Goal: Task Accomplishment & Management: Use online tool/utility

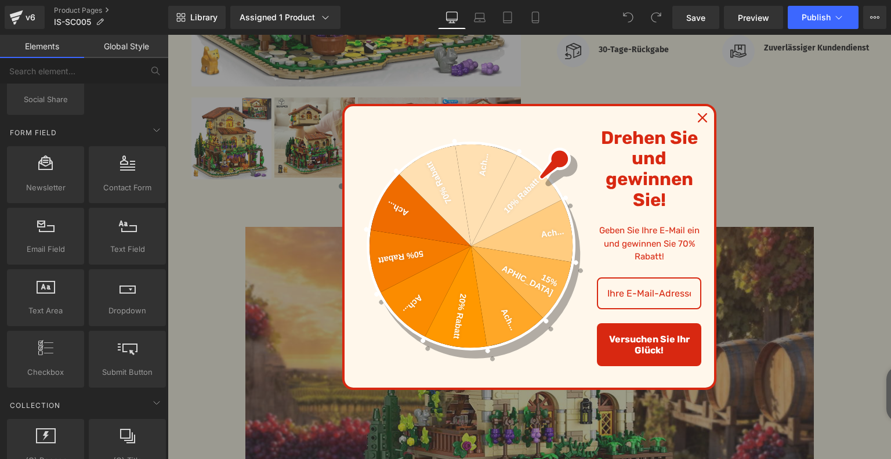
scroll to position [1913, 0]
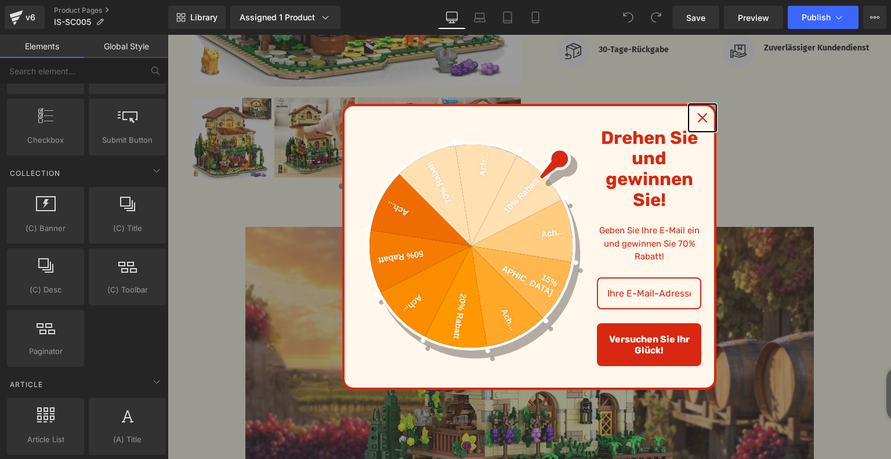
click at [698, 117] on icon "close icon" at bounding box center [702, 117] width 9 height 9
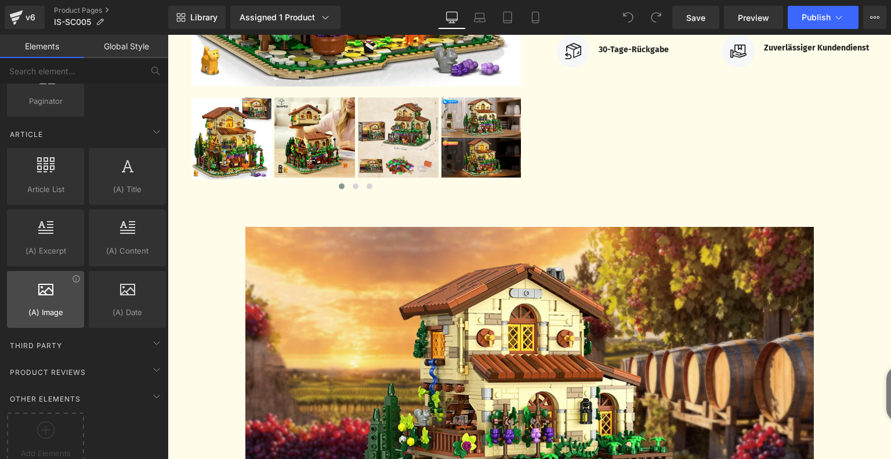
scroll to position [2173, 0]
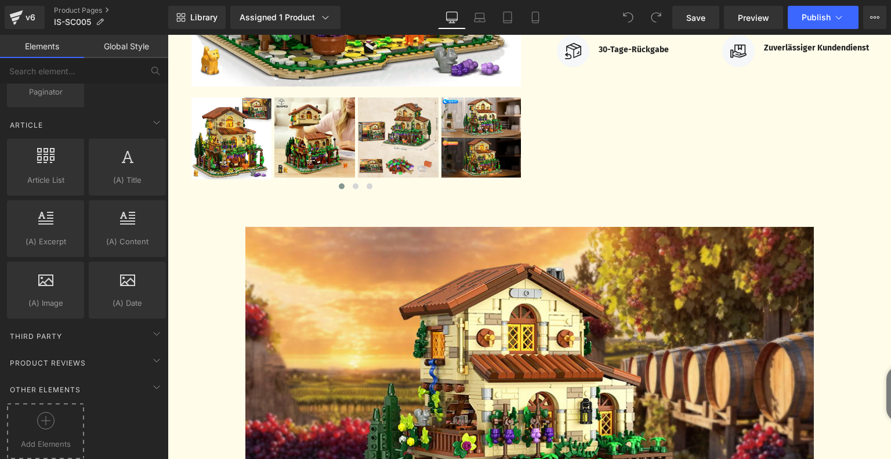
click at [46, 403] on div "Add Elements" at bounding box center [45, 431] width 77 height 56
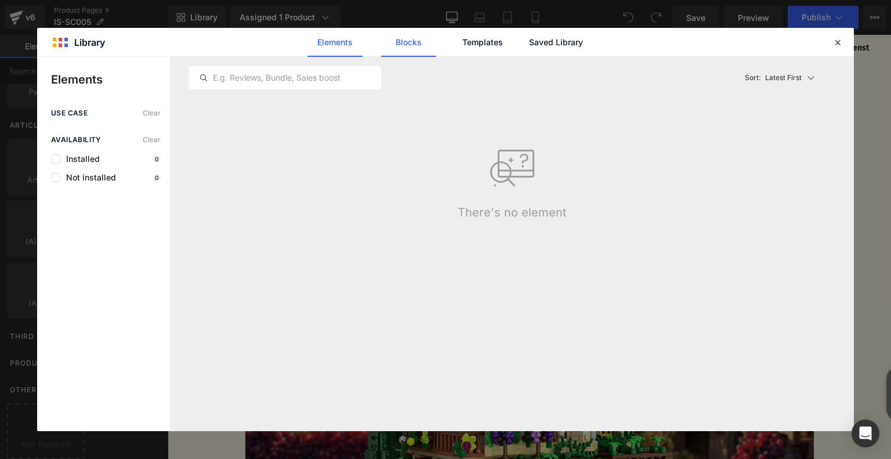
click at [428, 39] on link "Blocks" at bounding box center [408, 42] width 55 height 29
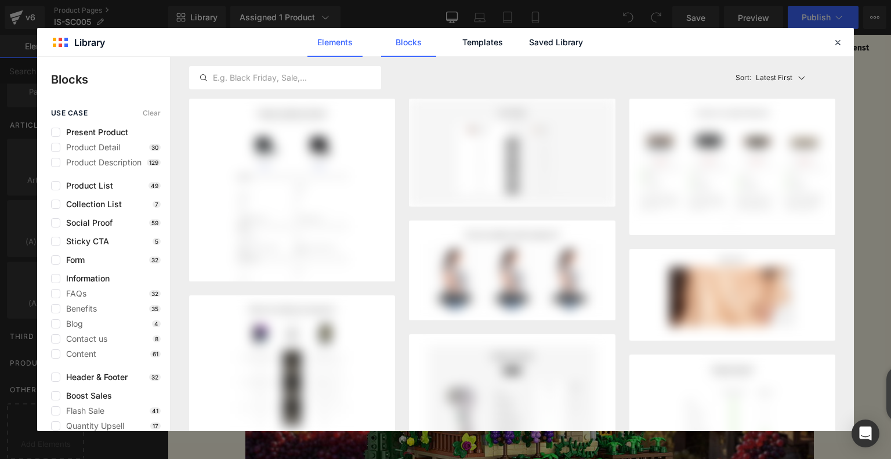
click at [341, 38] on link "Elements" at bounding box center [334, 42] width 55 height 29
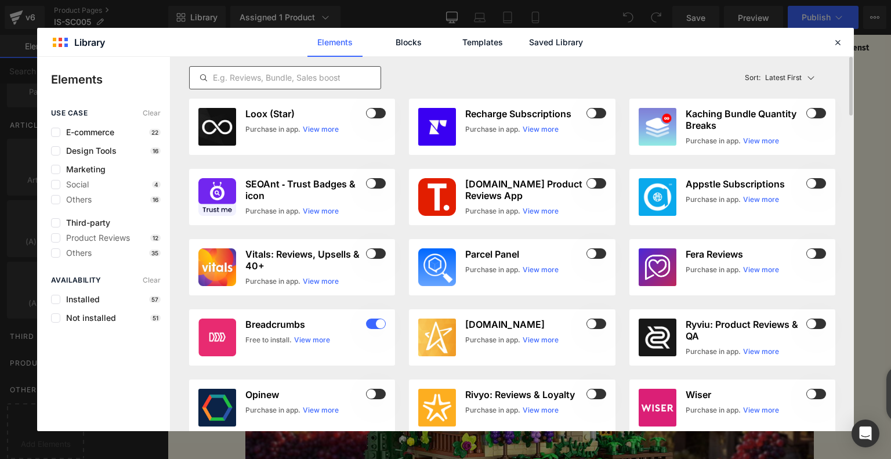
click at [307, 72] on input "text" at bounding box center [285, 78] width 191 height 14
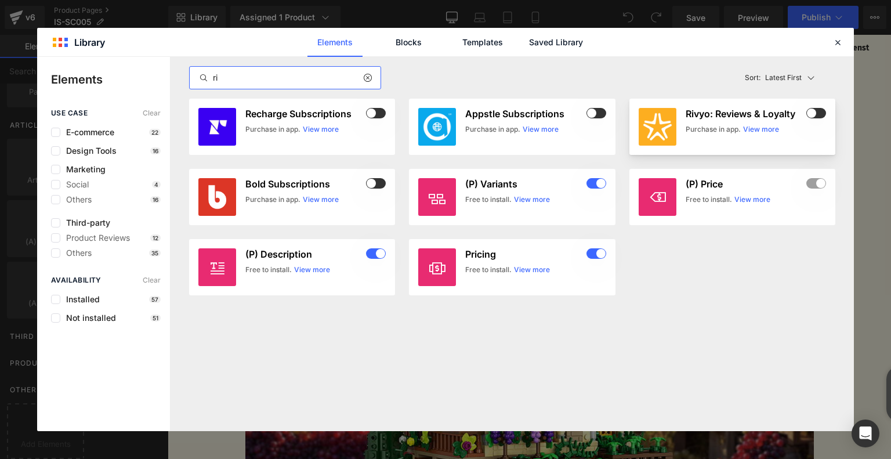
type input "ri"
click at [815, 112] on span at bounding box center [816, 113] width 20 height 10
click at [838, 41] on icon at bounding box center [837, 42] width 10 height 10
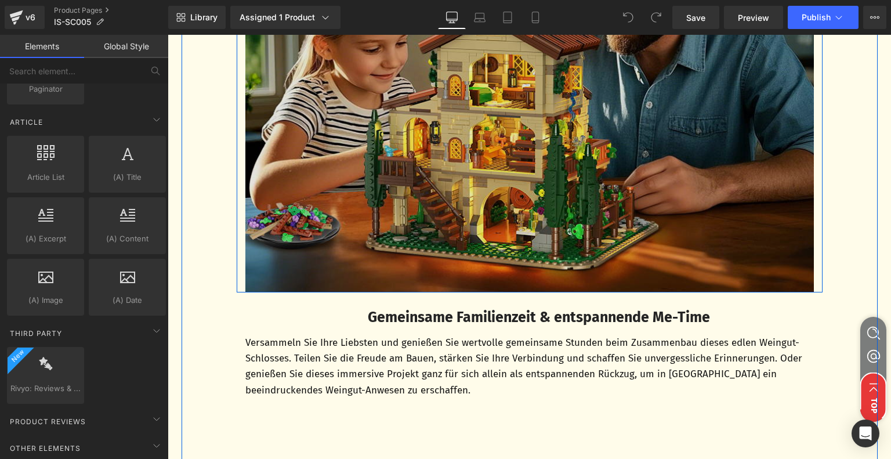
scroll to position [3595, 0]
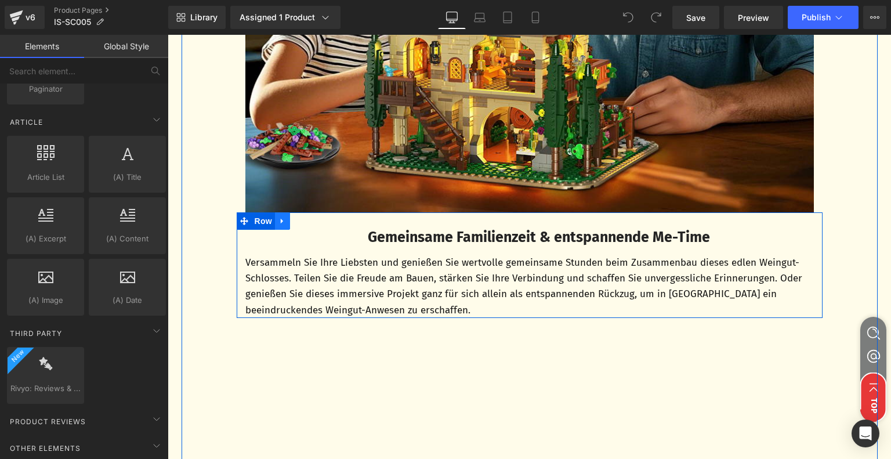
click at [281, 221] on icon at bounding box center [282, 220] width 2 height 5
click at [293, 222] on icon at bounding box center [297, 221] width 8 height 8
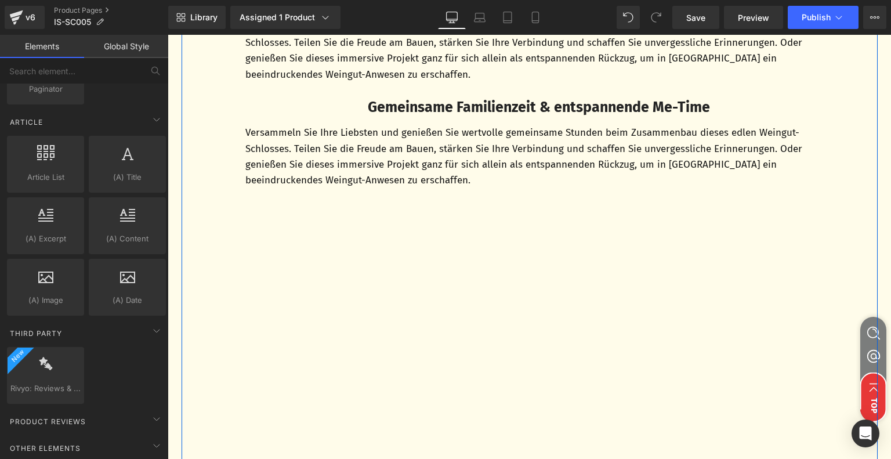
scroll to position [3831, 0]
click at [303, 142] on p "Versammeln Sie Ihre Liebsten und genießen Sie wertvolle gemeinsame Stunden beim…" at bounding box center [529, 155] width 568 height 63
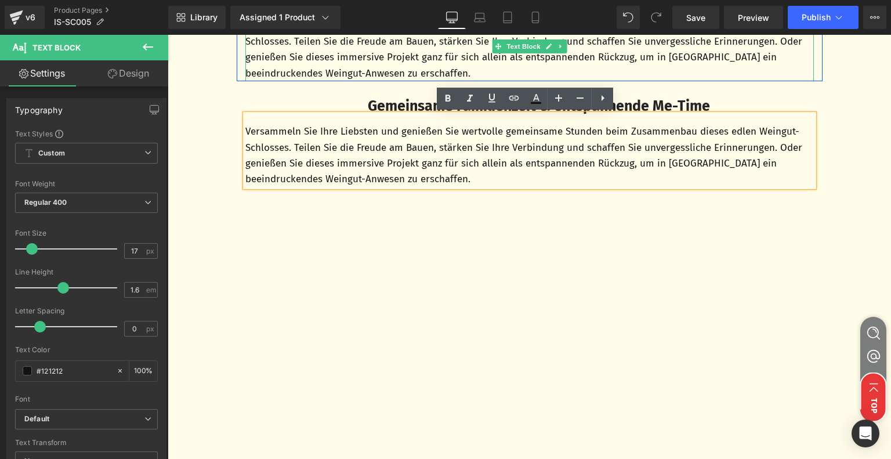
click at [285, 62] on p "Versammeln Sie Ihre Liebsten und genießen Sie wertvolle gemeinsame Stunden beim…" at bounding box center [529, 49] width 568 height 63
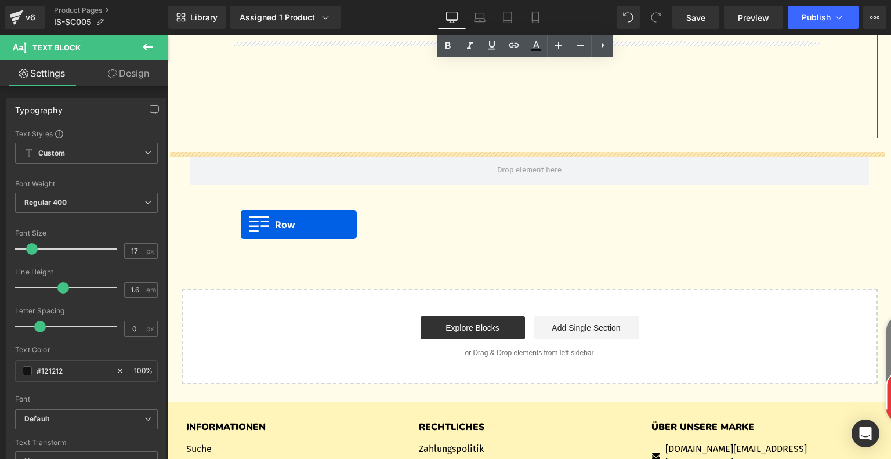
scroll to position [4063, 0]
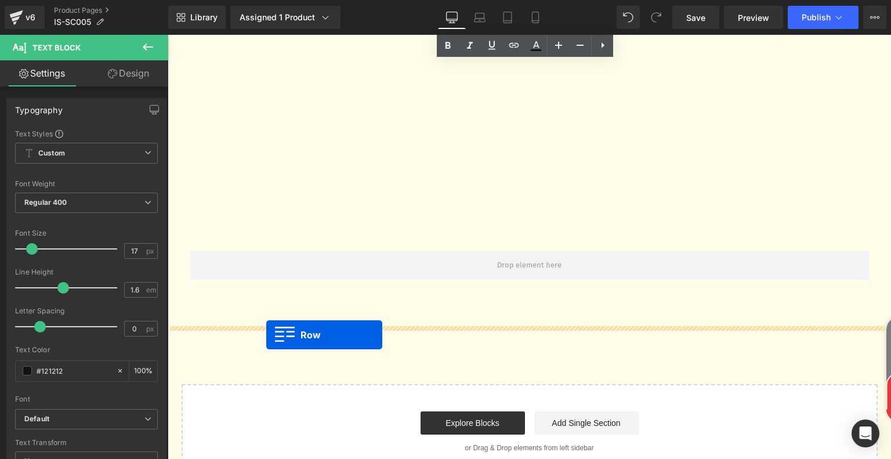
drag, startPoint x: 239, startPoint y: 89, endPoint x: 266, endPoint y: 335, distance: 246.8
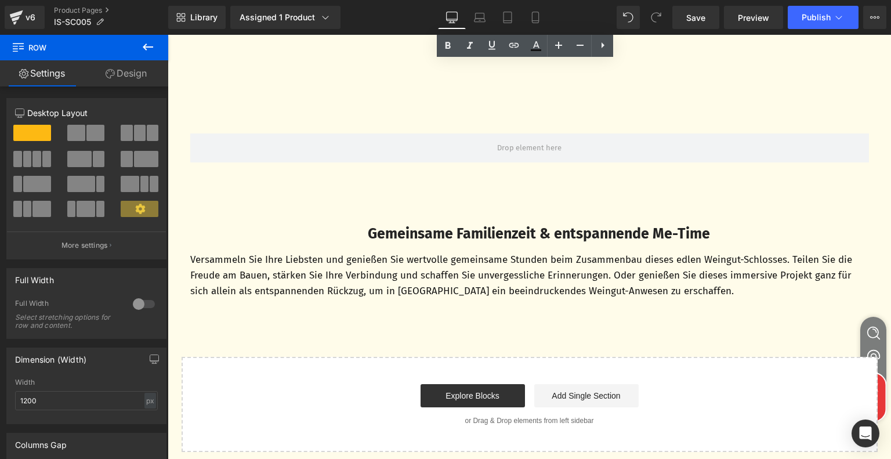
scroll to position [4150, 0]
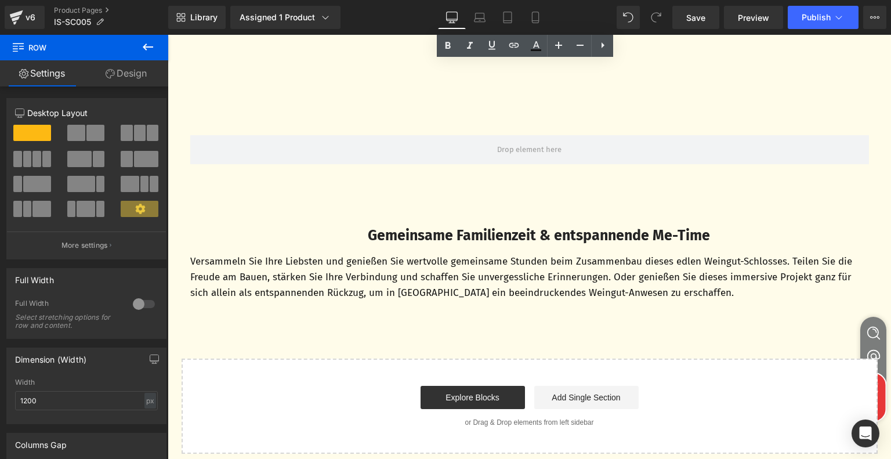
click at [428, 270] on p "Versammeln Sie Ihre Liebsten und genießen Sie wertvolle gemeinsame Stunden beim…" at bounding box center [529, 277] width 678 height 48
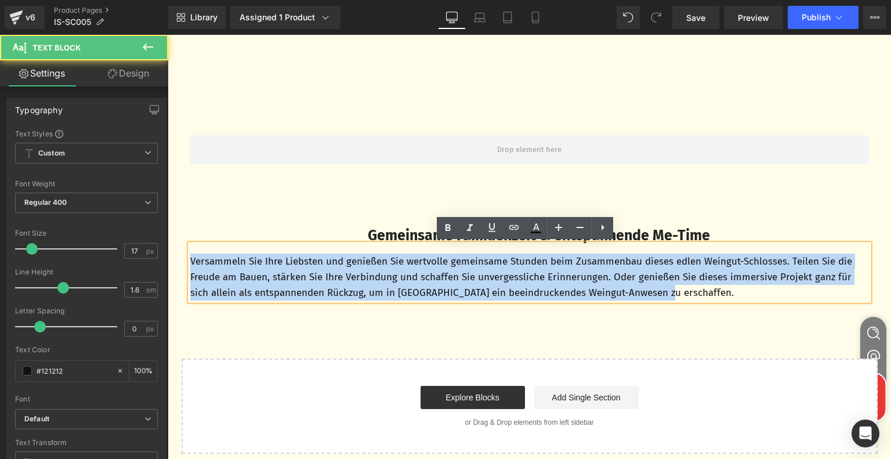
drag, startPoint x: 559, startPoint y: 289, endPoint x: 167, endPoint y: 255, distance: 393.5
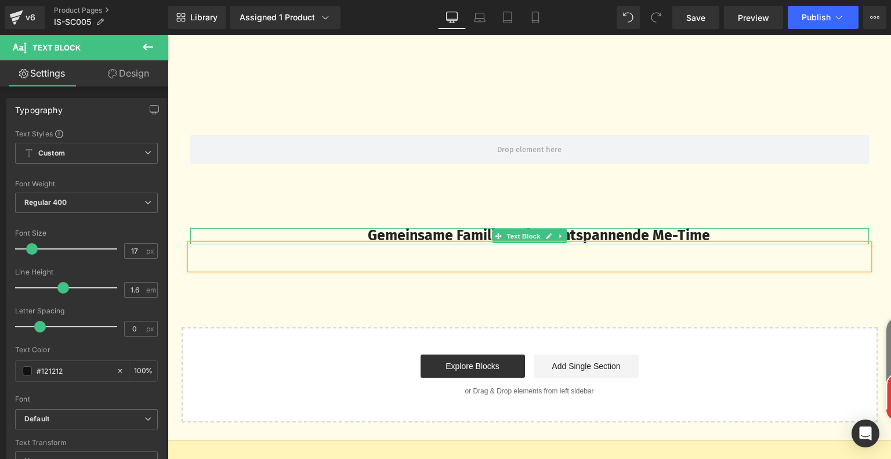
click at [427, 227] on b "Gemeinsame Familienzeit & entspannende Me-Time" at bounding box center [539, 235] width 342 height 17
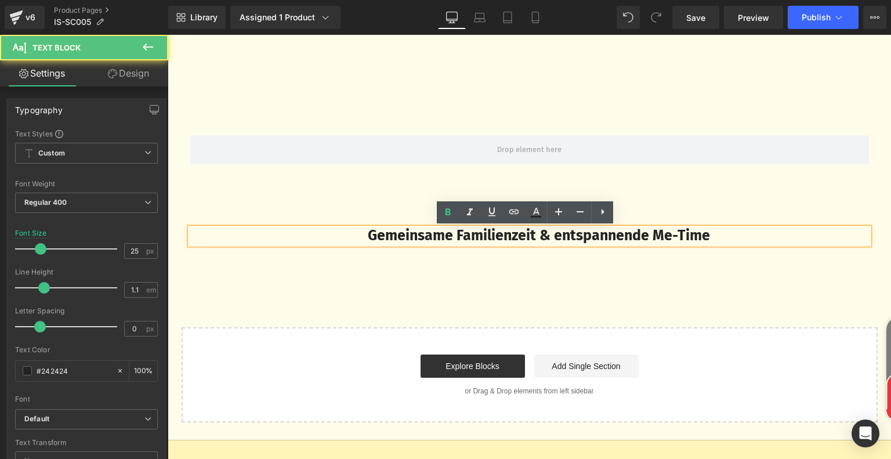
click at [409, 235] on b "Gemeinsame Familienzeit & entspannende Me-Time" at bounding box center [539, 235] width 342 height 17
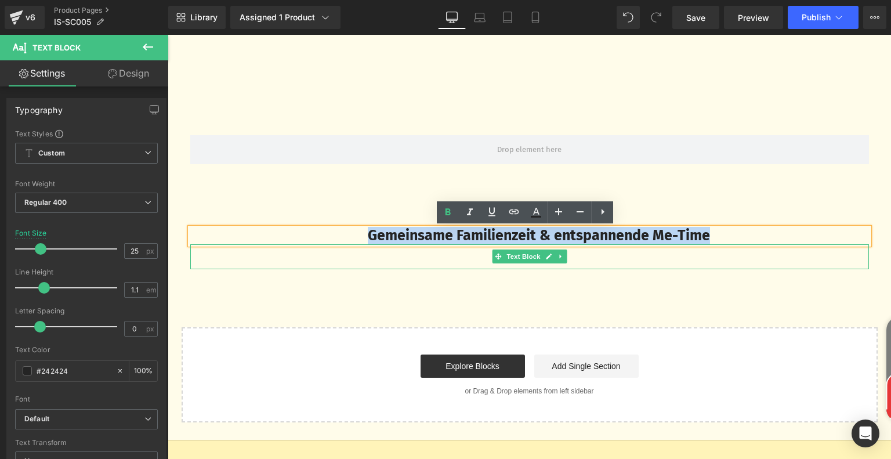
drag, startPoint x: 350, startPoint y: 237, endPoint x: 782, endPoint y: 250, distance: 431.6
click at [782, 250] on div "Gemeinsame Familienzeit & entspannende Me-Time Text Block Text Block" at bounding box center [529, 248] width 696 height 41
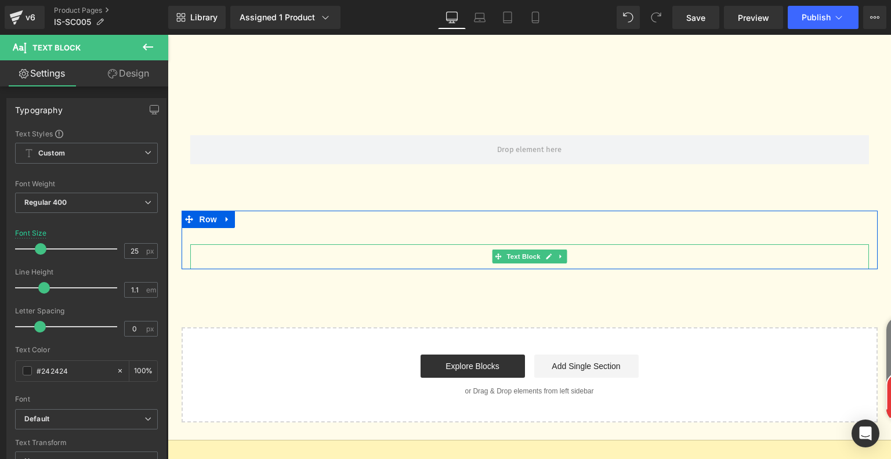
click at [761, 261] on p at bounding box center [529, 261] width 678 height 16
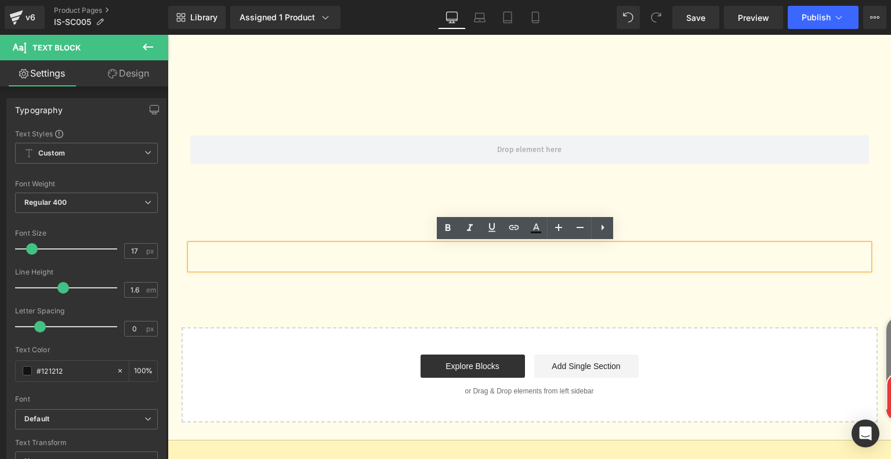
click at [361, 251] on div at bounding box center [529, 256] width 678 height 25
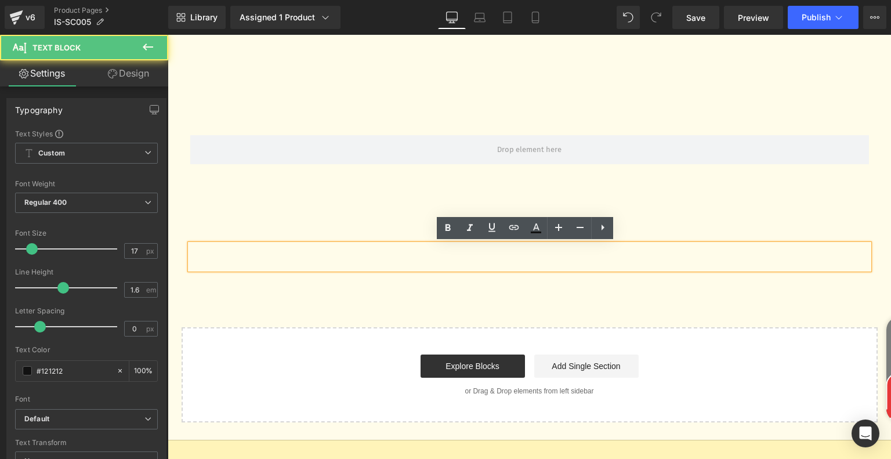
click at [388, 217] on div "Text Block Text Block Row" at bounding box center [529, 239] width 696 height 59
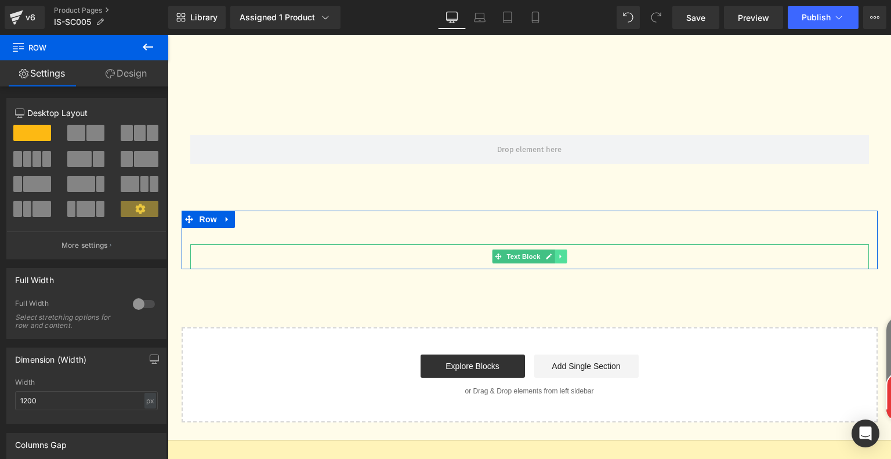
click at [557, 258] on icon at bounding box center [560, 256] width 6 height 7
click at [564, 257] on icon at bounding box center [566, 256] width 6 height 6
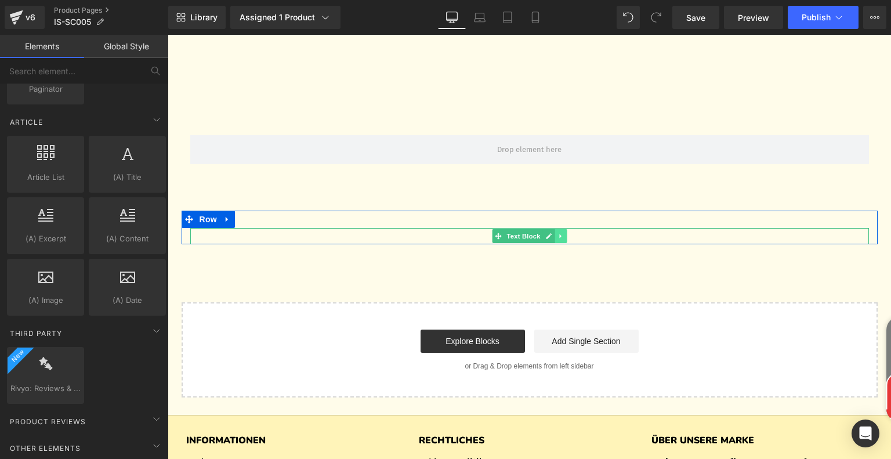
click at [559, 235] on icon at bounding box center [560, 236] width 2 height 4
click at [560, 236] on link at bounding box center [566, 236] width 12 height 14
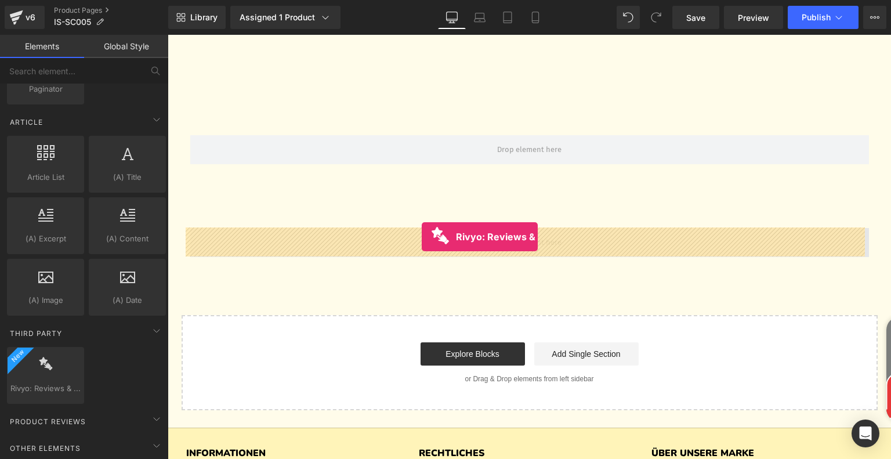
drag, startPoint x: 217, startPoint y: 393, endPoint x: 422, endPoint y: 237, distance: 257.3
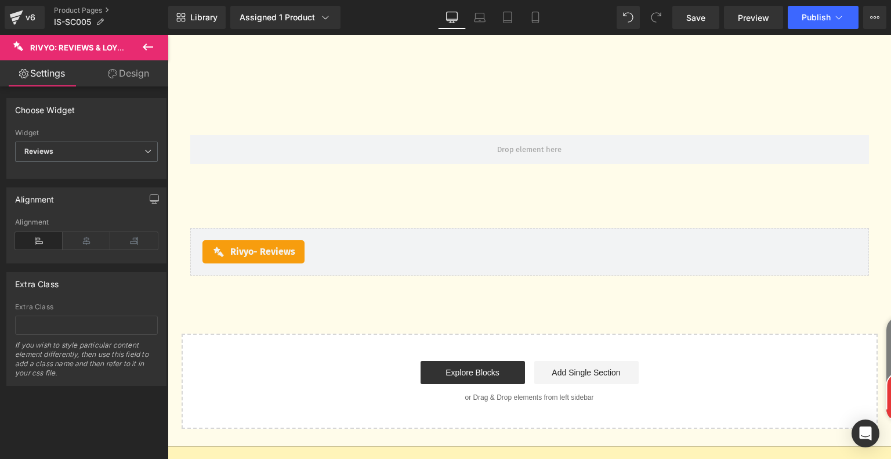
click at [151, 48] on icon at bounding box center [148, 47] width 14 height 14
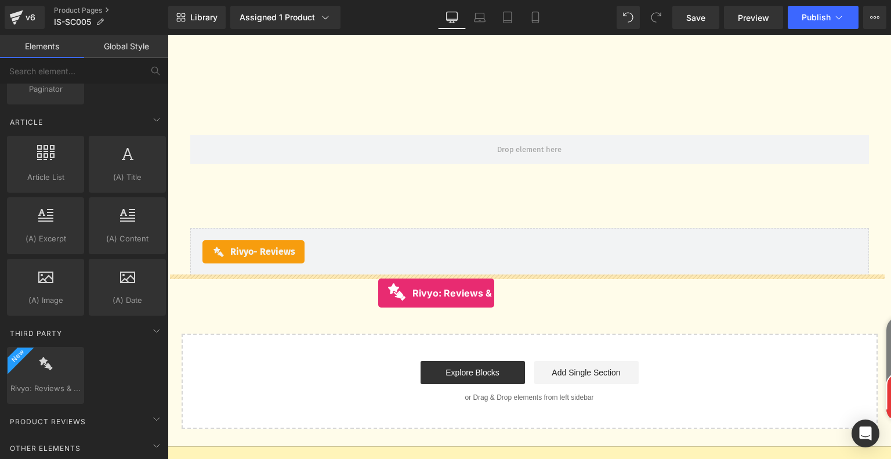
drag, startPoint x: 208, startPoint y: 388, endPoint x: 382, endPoint y: 287, distance: 201.4
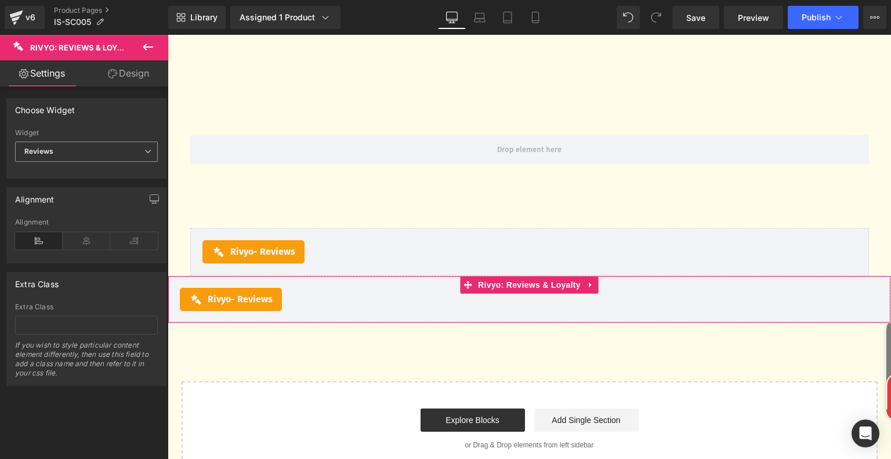
click at [85, 143] on span "Reviews" at bounding box center [86, 151] width 143 height 20
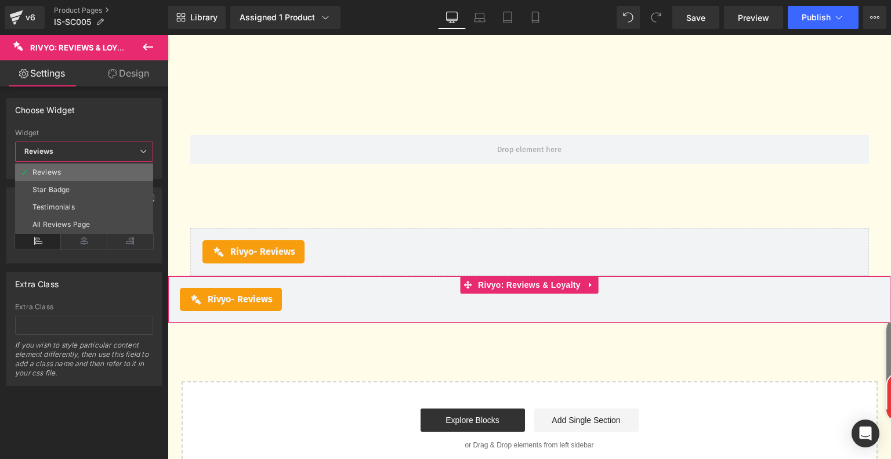
click at [79, 179] on li "Reviews" at bounding box center [84, 172] width 138 height 17
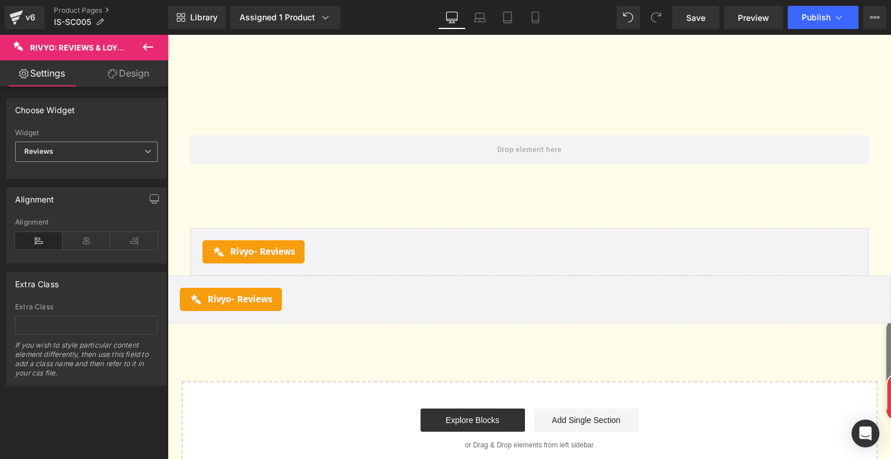
click at [93, 143] on span "Reviews" at bounding box center [86, 151] width 143 height 20
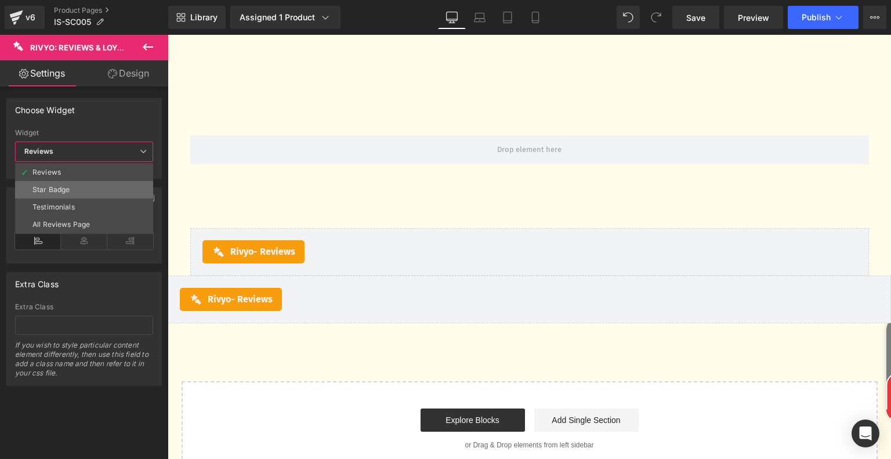
click at [83, 187] on li "Star Badge" at bounding box center [84, 189] width 138 height 17
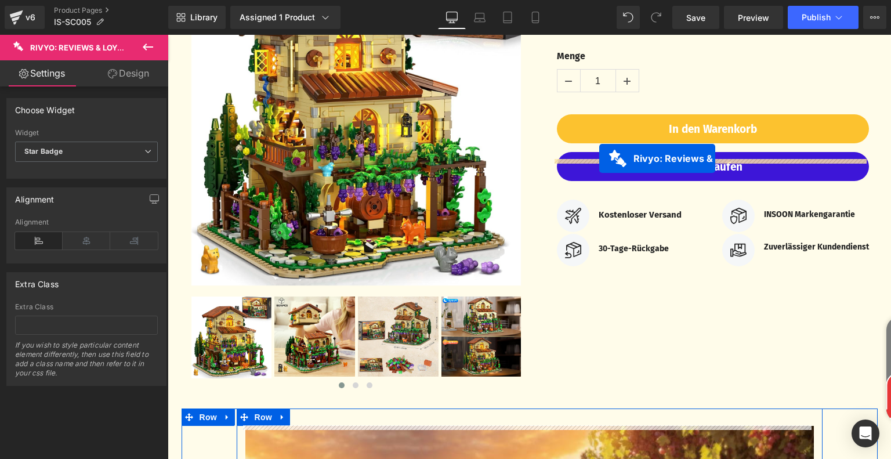
scroll to position [0, 0]
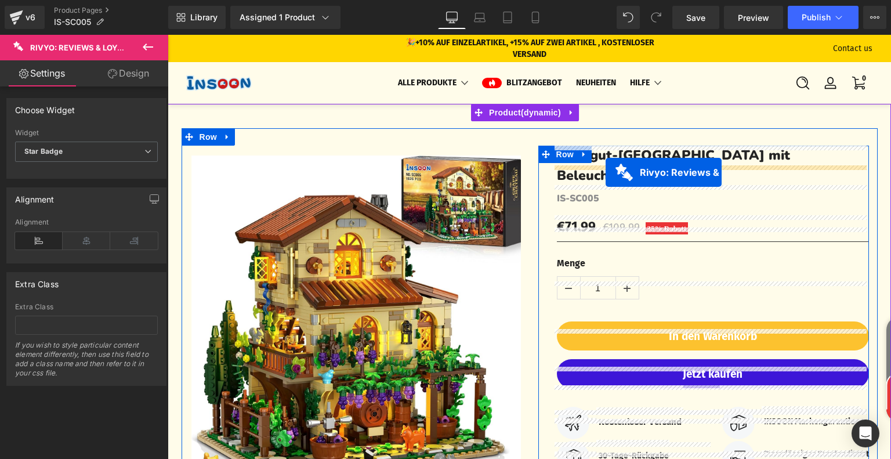
drag, startPoint x: 460, startPoint y: 284, endPoint x: 605, endPoint y: 172, distance: 183.1
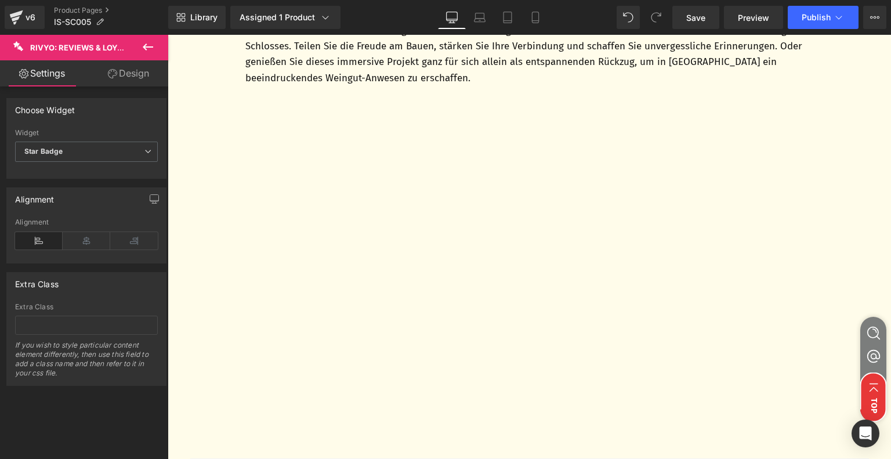
scroll to position [4175, 0]
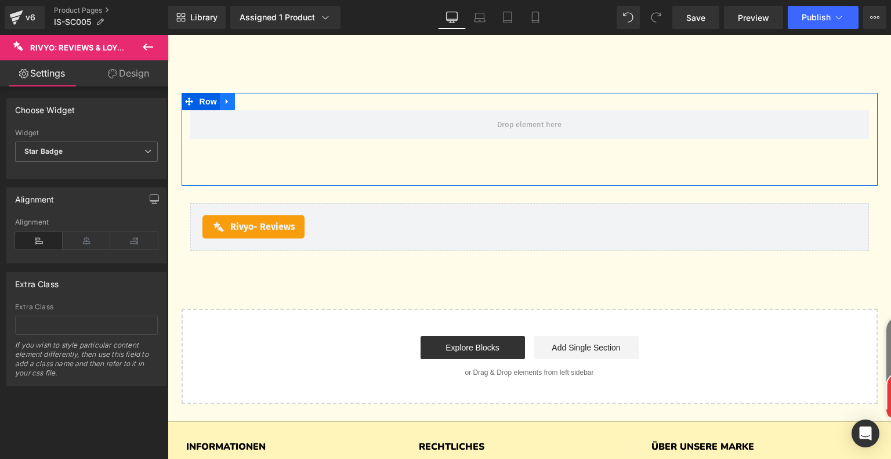
click at [223, 103] on icon at bounding box center [227, 101] width 8 height 9
click at [238, 102] on icon at bounding box center [242, 101] width 8 height 8
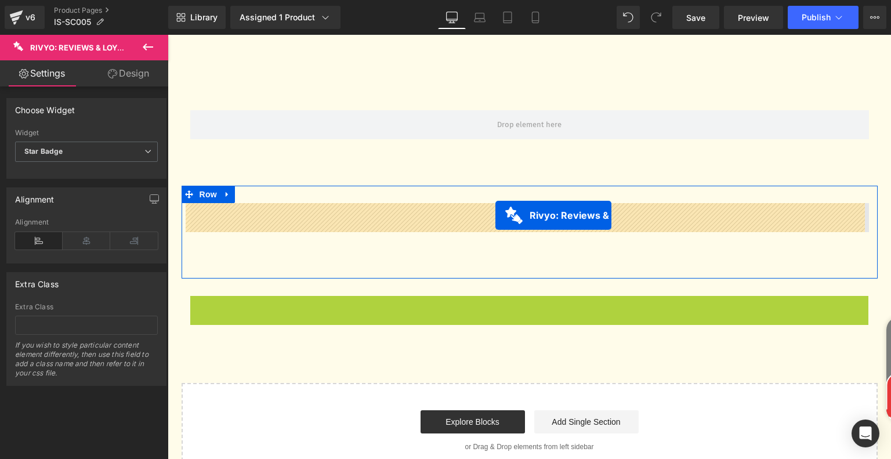
drag, startPoint x: 460, startPoint y: 307, endPoint x: 495, endPoint y: 215, distance: 98.2
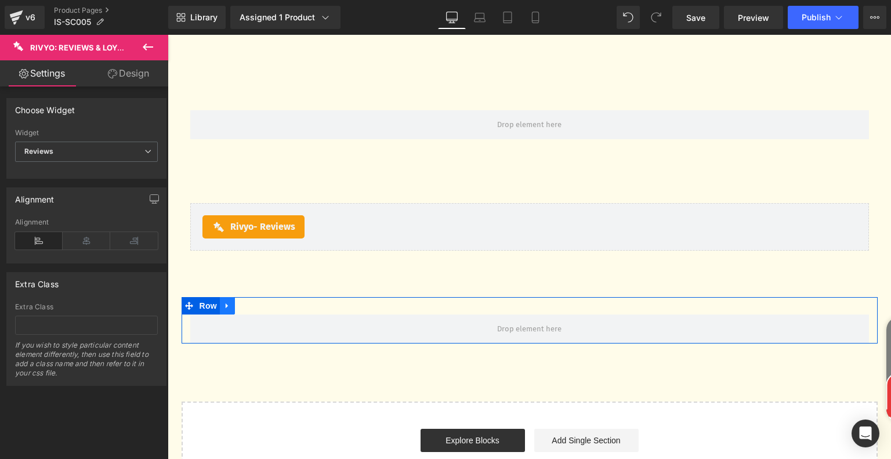
click at [226, 310] on link at bounding box center [227, 305] width 15 height 17
click at [254, 306] on icon at bounding box center [257, 306] width 8 height 9
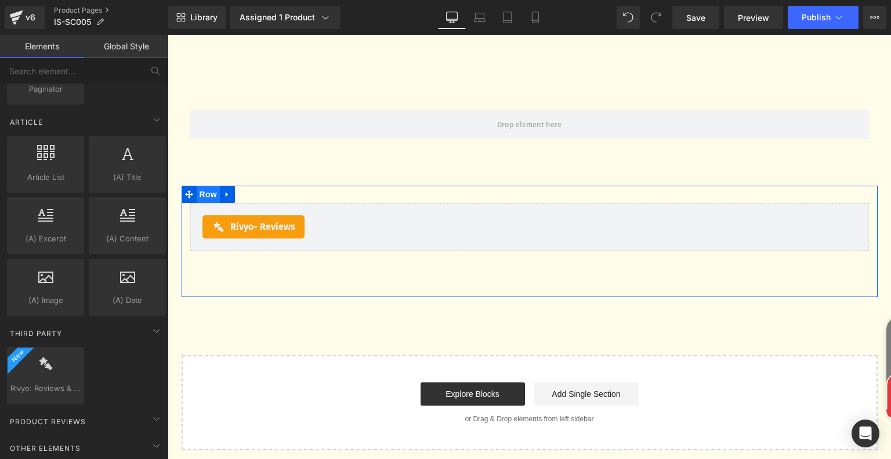
click at [210, 193] on span "Row" at bounding box center [208, 194] width 23 height 17
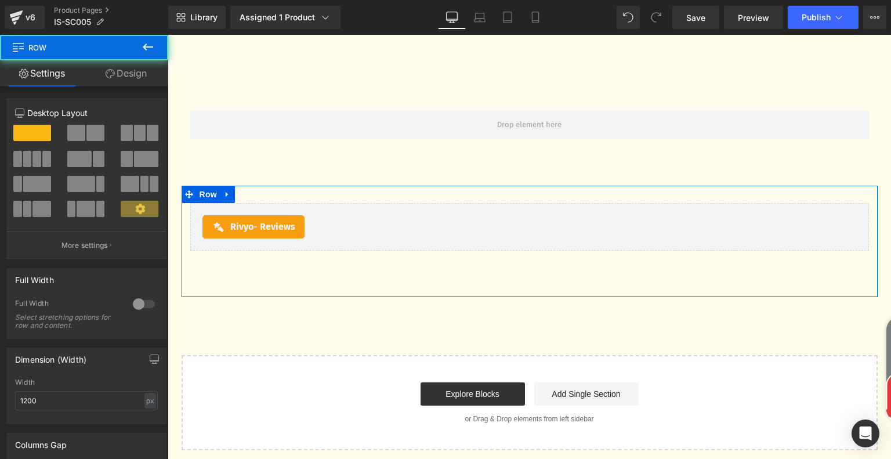
click at [146, 75] on link "Design" at bounding box center [126, 73] width 84 height 26
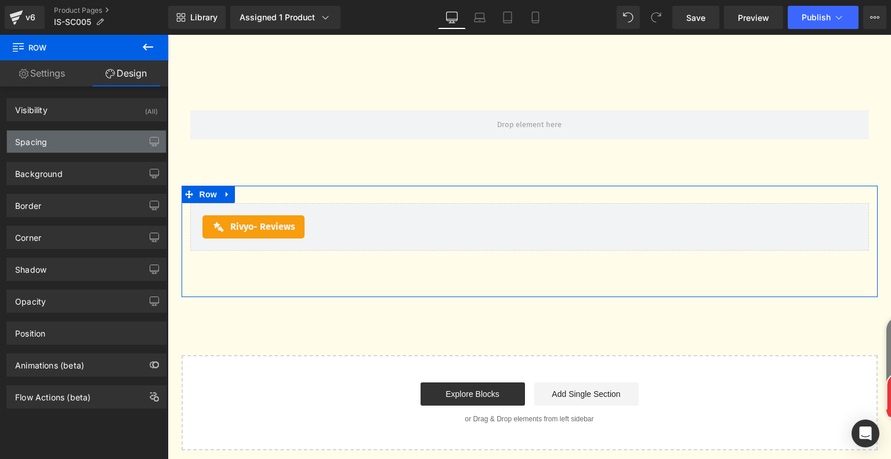
click at [95, 137] on div "Spacing" at bounding box center [86, 141] width 159 height 22
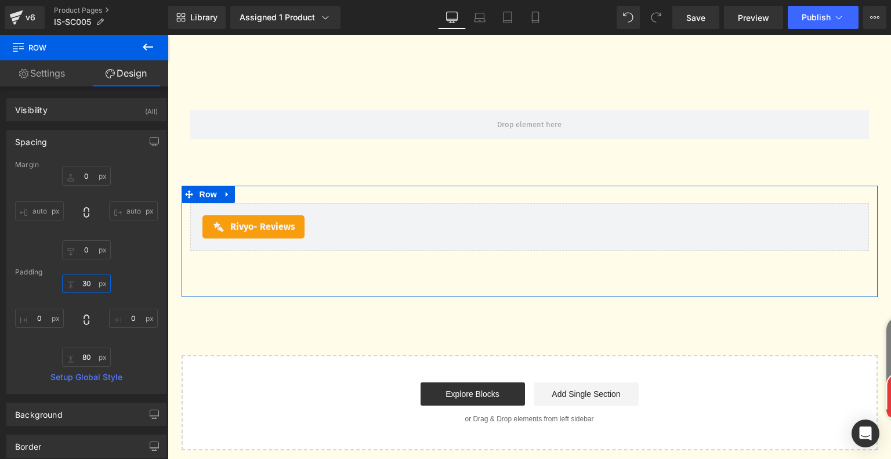
click at [90, 281] on input "30" at bounding box center [86, 283] width 49 height 19
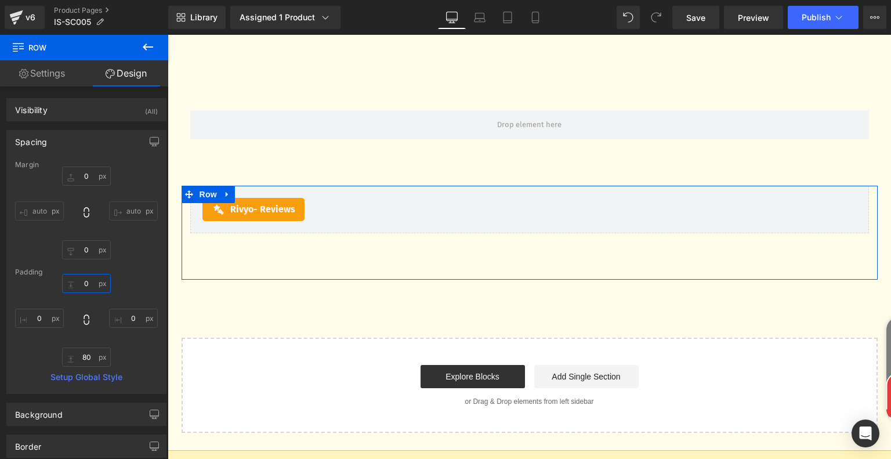
type input "0"
click at [135, 290] on div "0 0 0px 0 80px 80 0px 0" at bounding box center [86, 320] width 143 height 93
click at [482, 14] on icon at bounding box center [480, 18] width 12 height 12
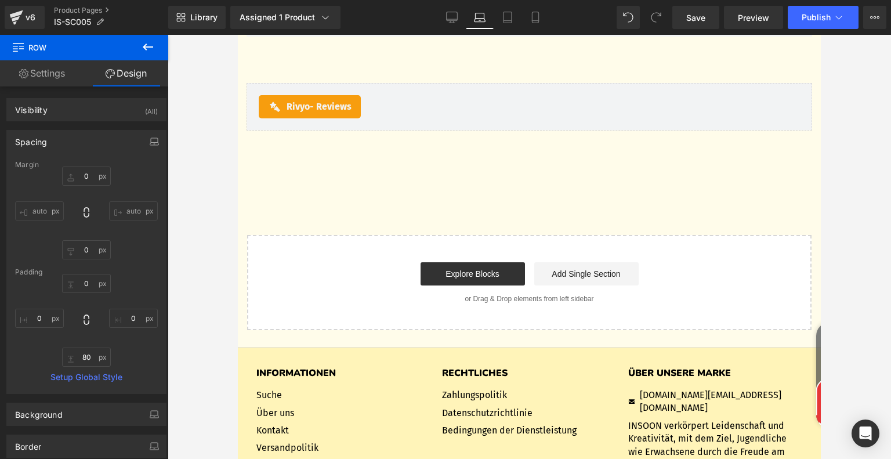
type input "0"
type input "80"
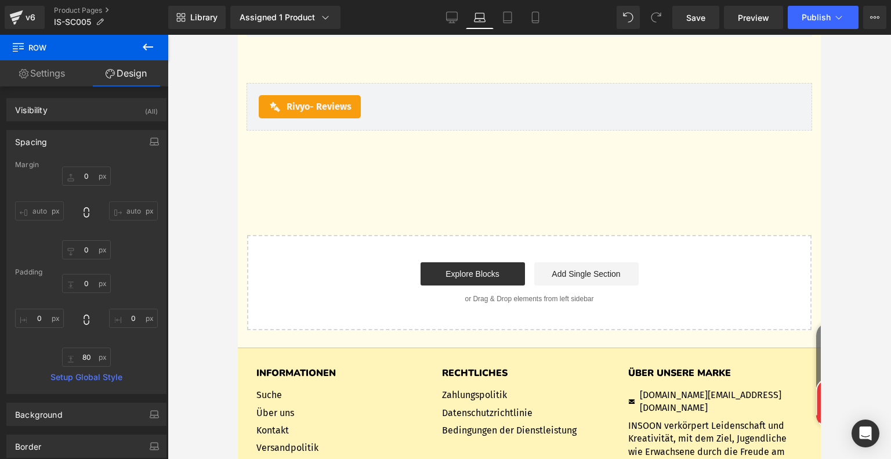
type input "0"
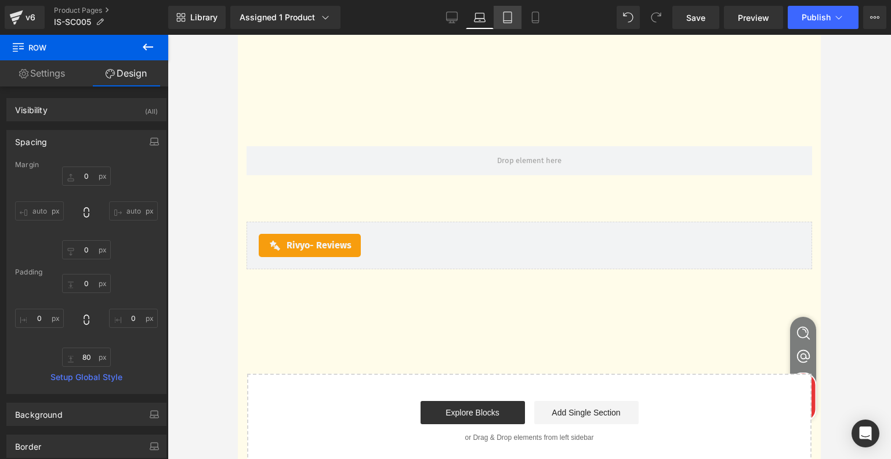
click at [508, 18] on icon at bounding box center [508, 18] width 12 height 12
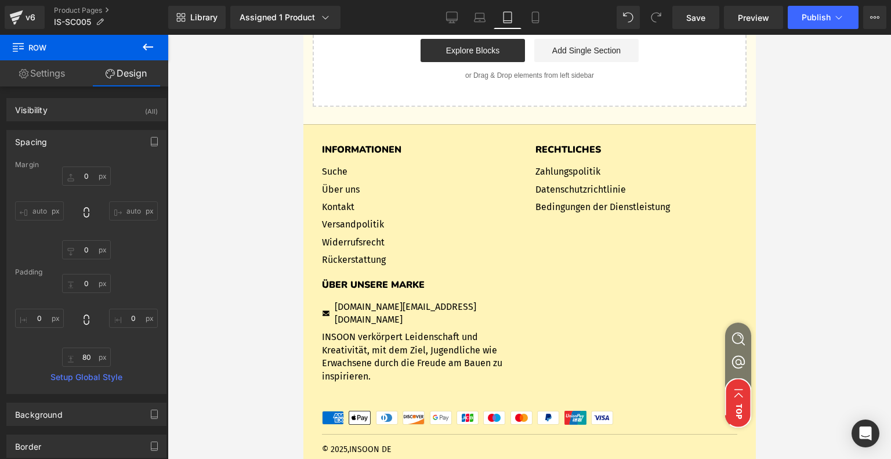
type input "0"
type input "80"
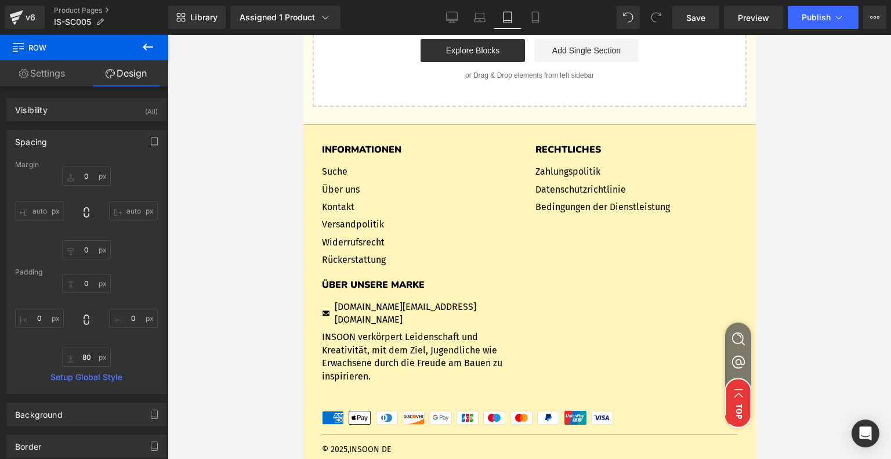
type input "0"
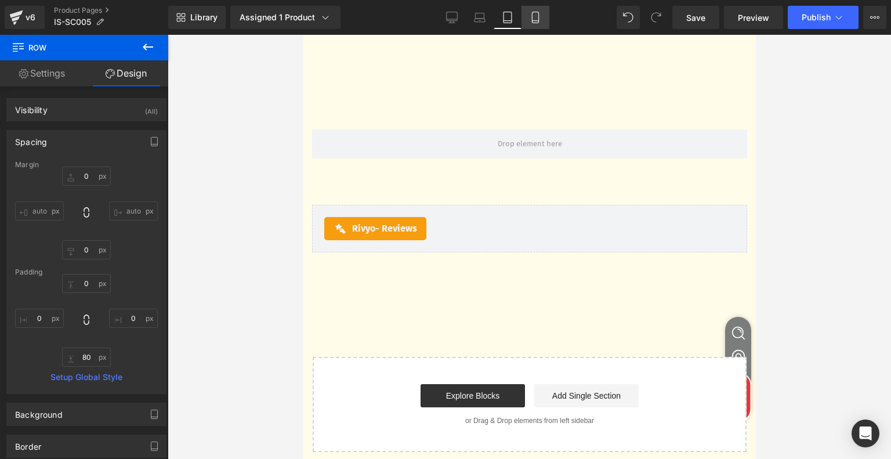
click at [535, 19] on icon at bounding box center [535, 18] width 12 height 12
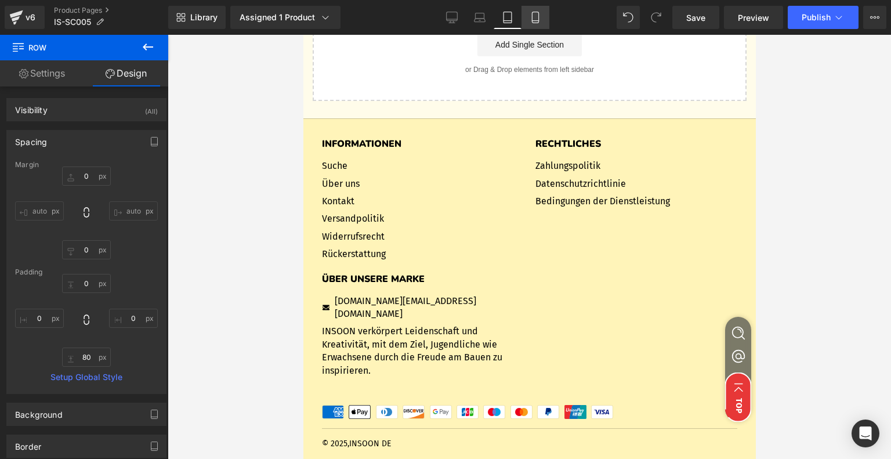
type input "0"
type input "50"
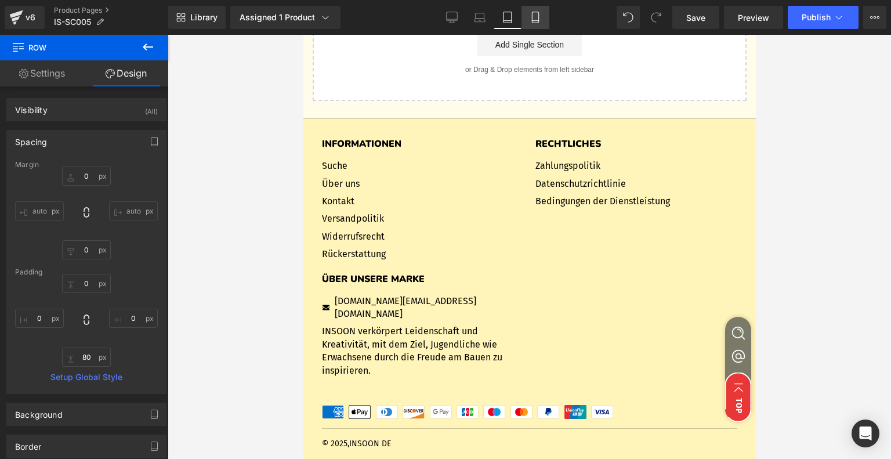
type input "0"
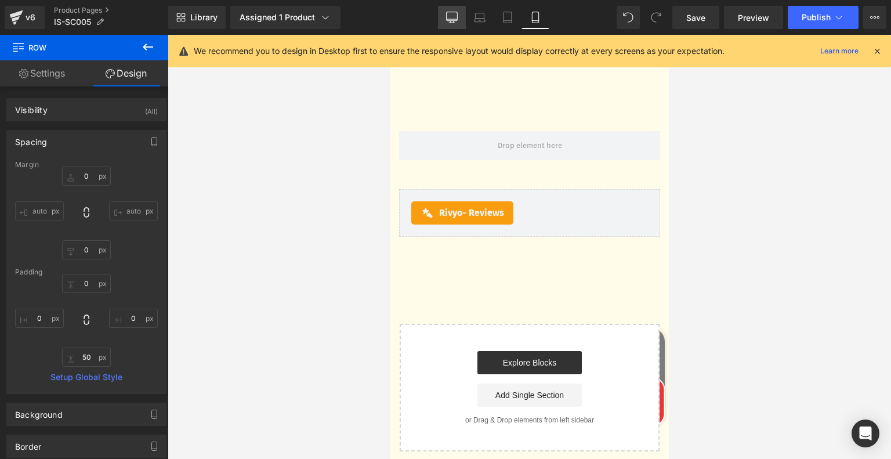
click at [449, 19] on icon at bounding box center [451, 19] width 11 height 0
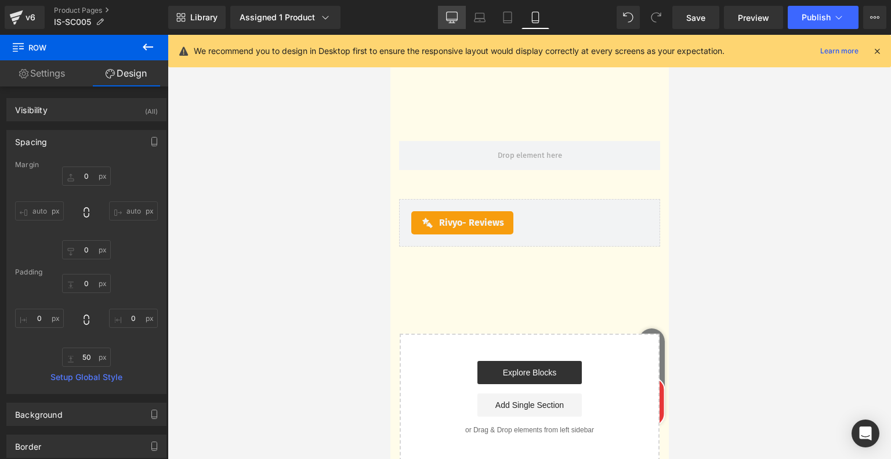
type input "0"
type input "80"
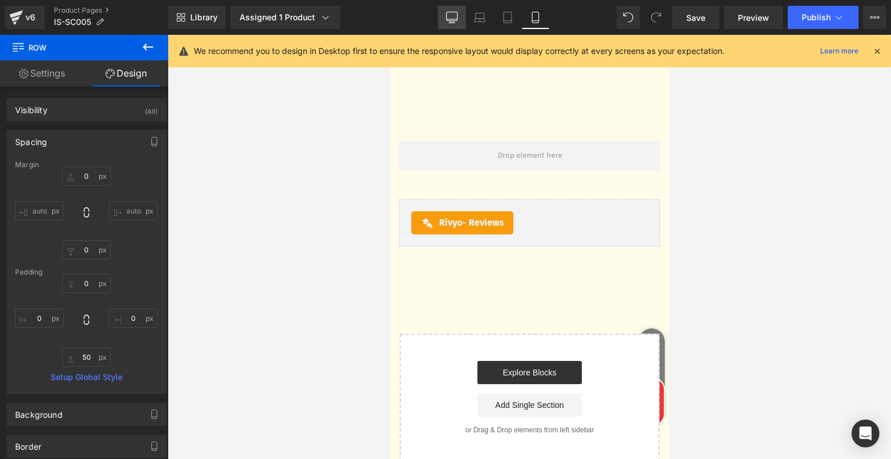
type input "0"
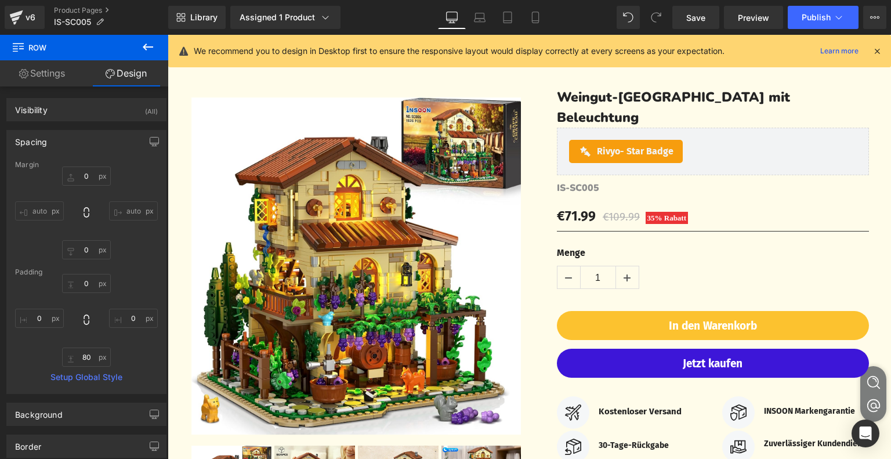
scroll to position [0, 0]
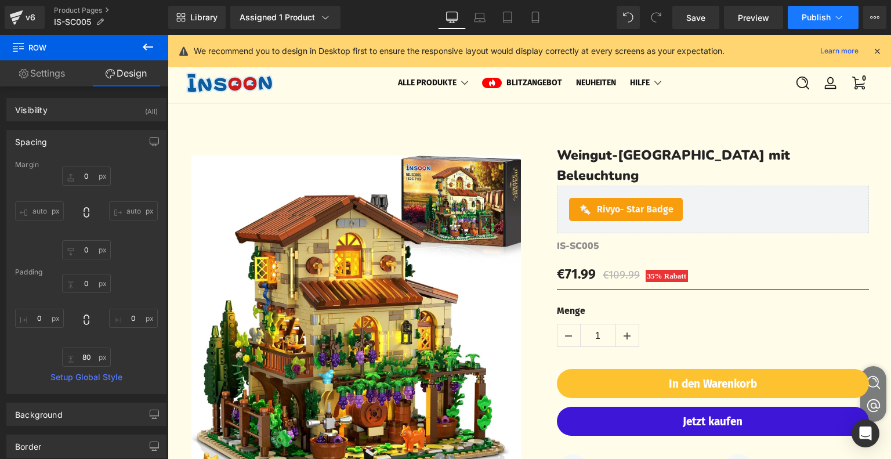
click at [830, 16] on span "Publish" at bounding box center [815, 17] width 29 height 9
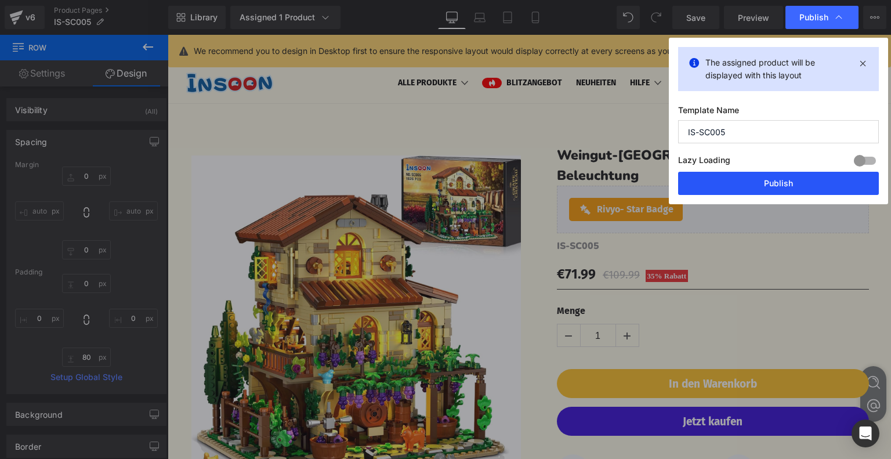
click at [775, 180] on button "Publish" at bounding box center [778, 183] width 201 height 23
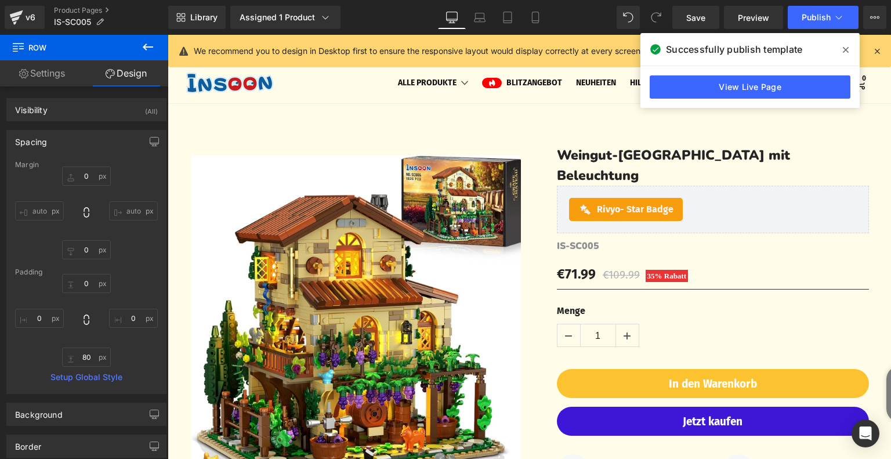
click at [844, 48] on icon at bounding box center [845, 50] width 6 height 6
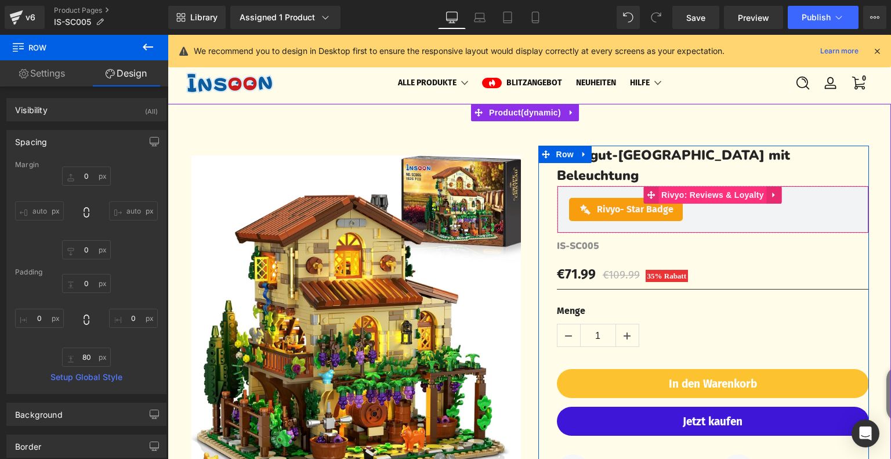
click at [687, 186] on span "Rivyo: Reviews & Loyalty" at bounding box center [712, 194] width 108 height 17
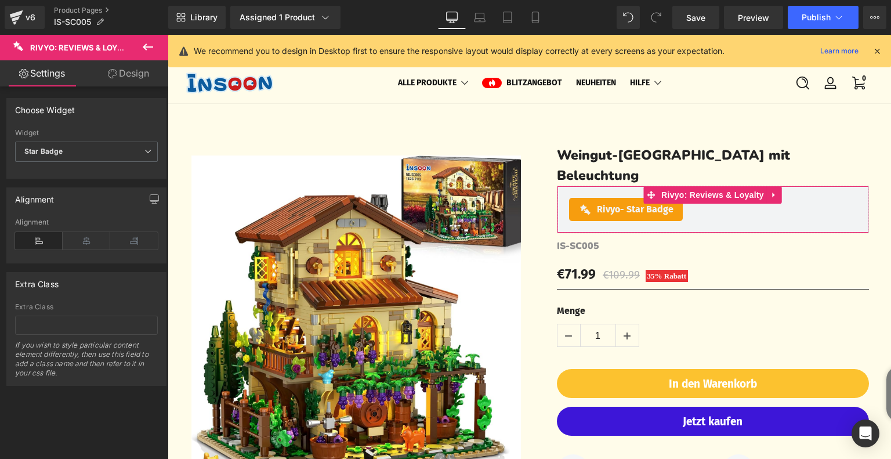
click at [148, 70] on link "Design" at bounding box center [128, 73] width 84 height 26
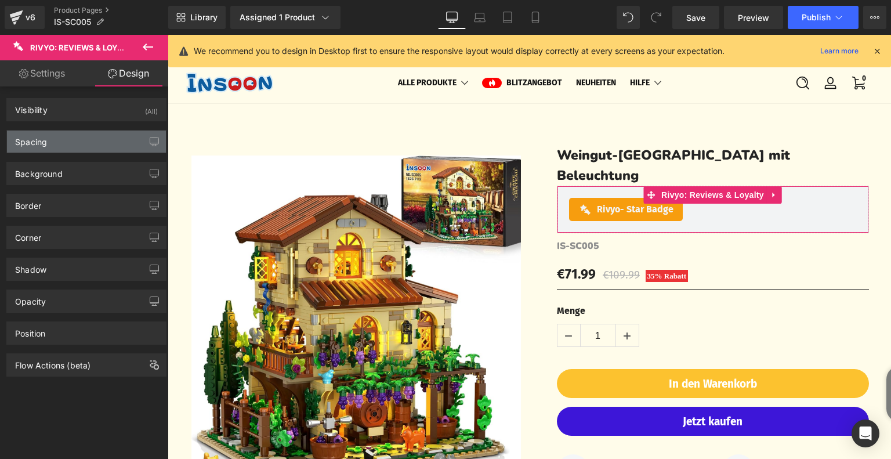
type input "0"
type input "20"
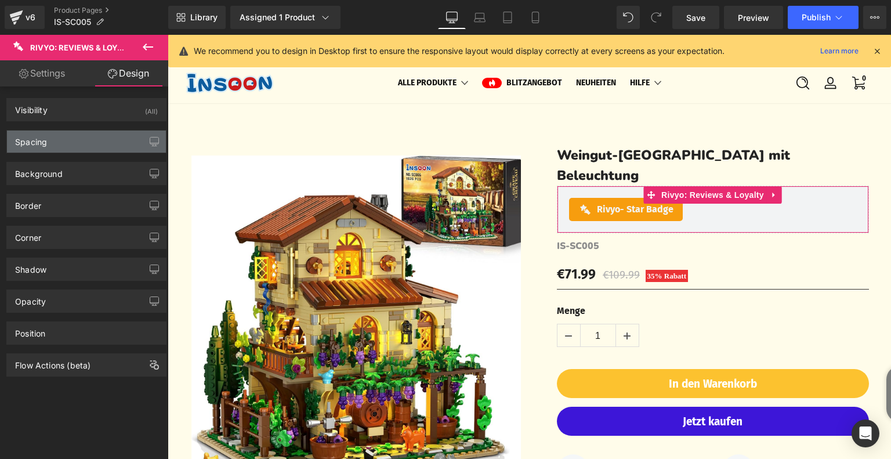
type input "20"
click at [80, 141] on div "Spacing" at bounding box center [86, 141] width 159 height 22
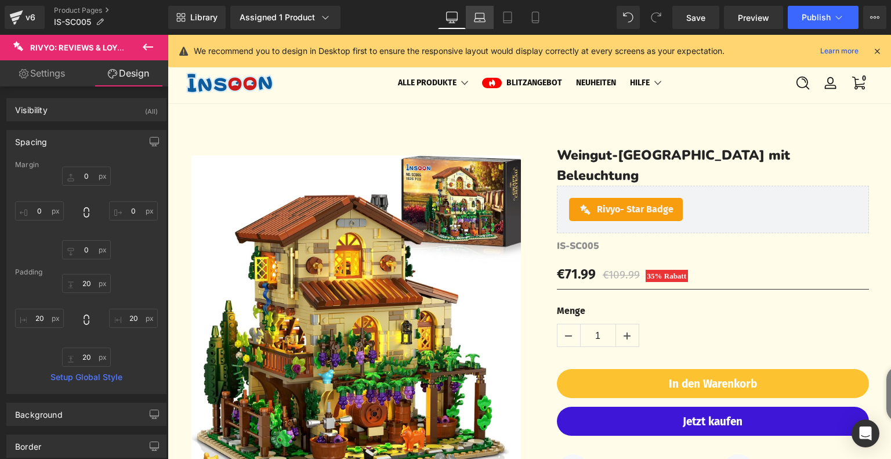
click at [478, 12] on icon at bounding box center [480, 18] width 12 height 12
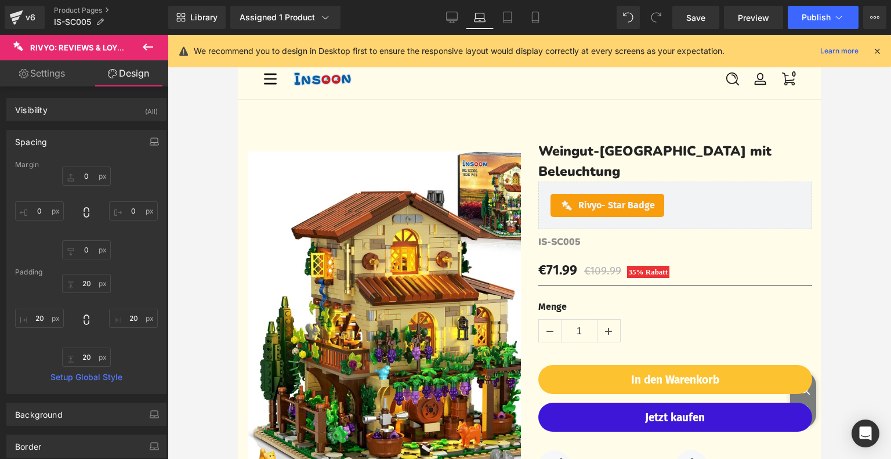
scroll to position [20, 0]
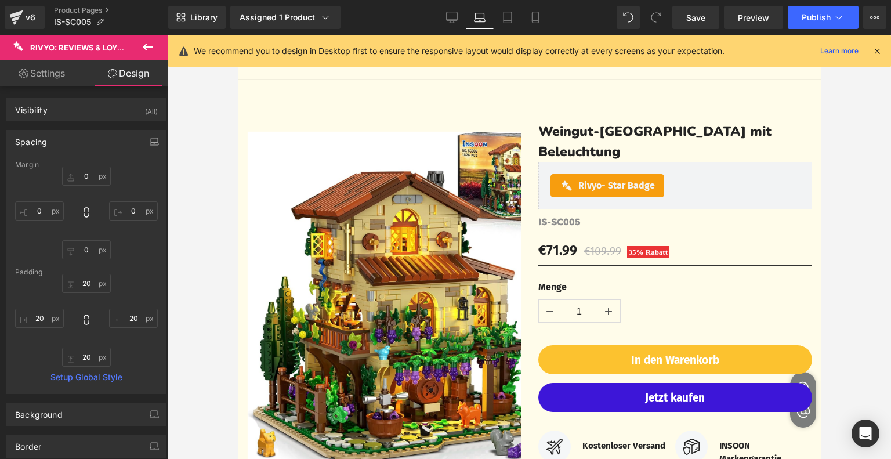
type input "0"
type input "20"
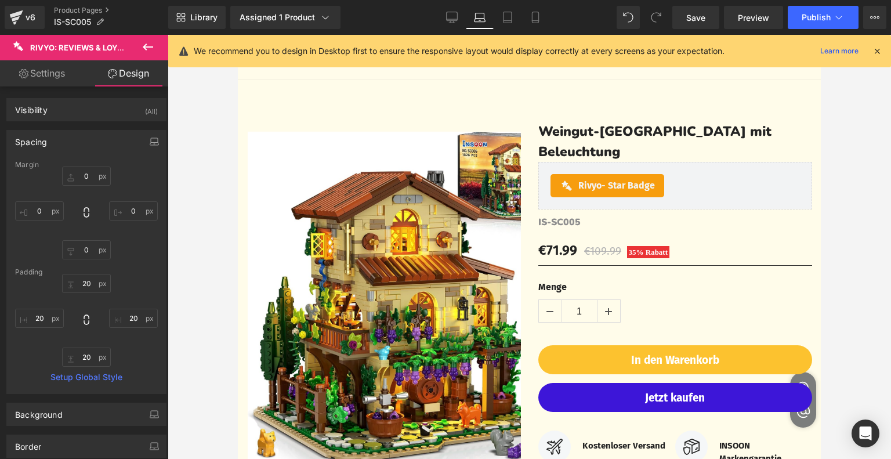
type input "20"
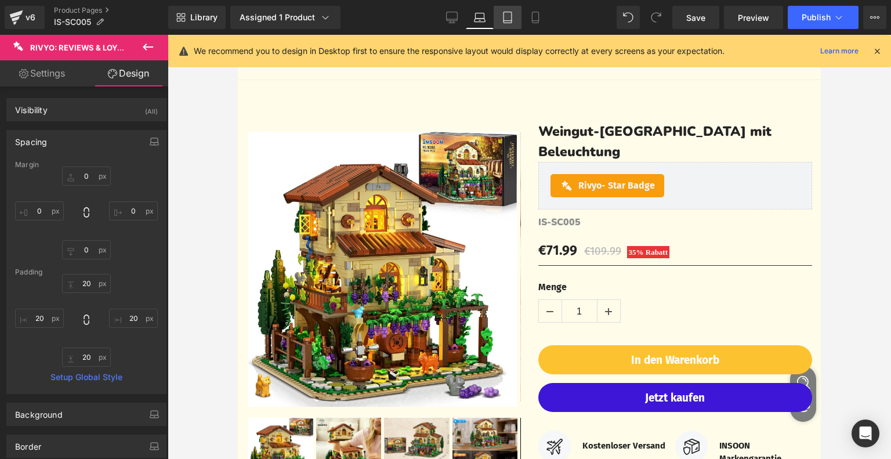
click at [500, 12] on link "Tablet" at bounding box center [507, 17] width 28 height 23
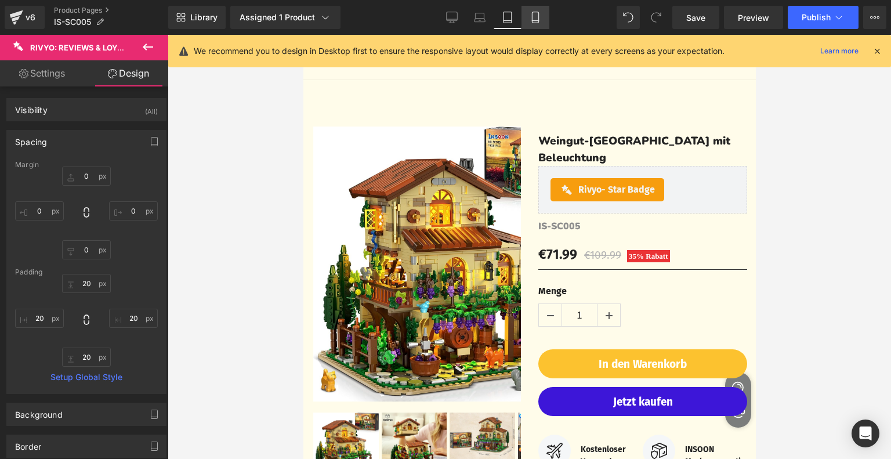
type input "0"
type input "20"
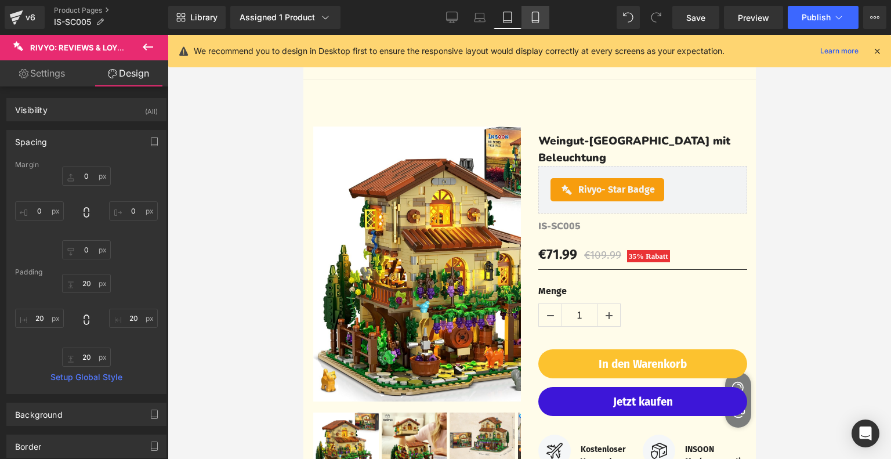
type input "20"
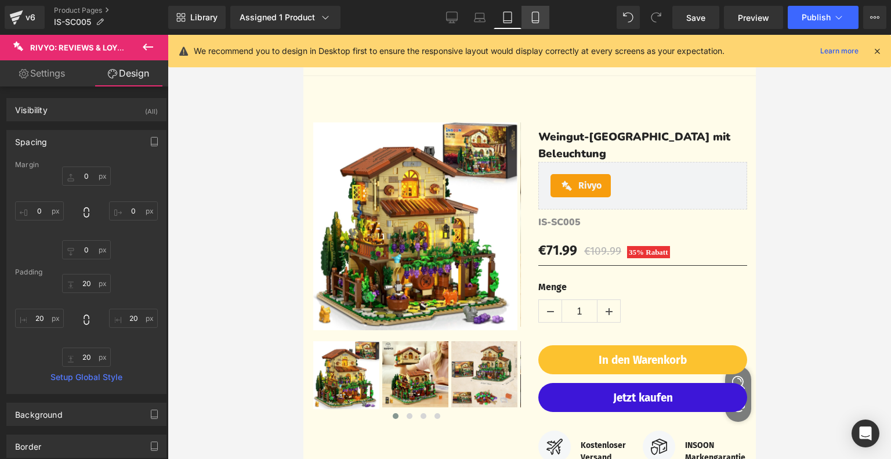
click at [529, 13] on icon at bounding box center [535, 18] width 12 height 12
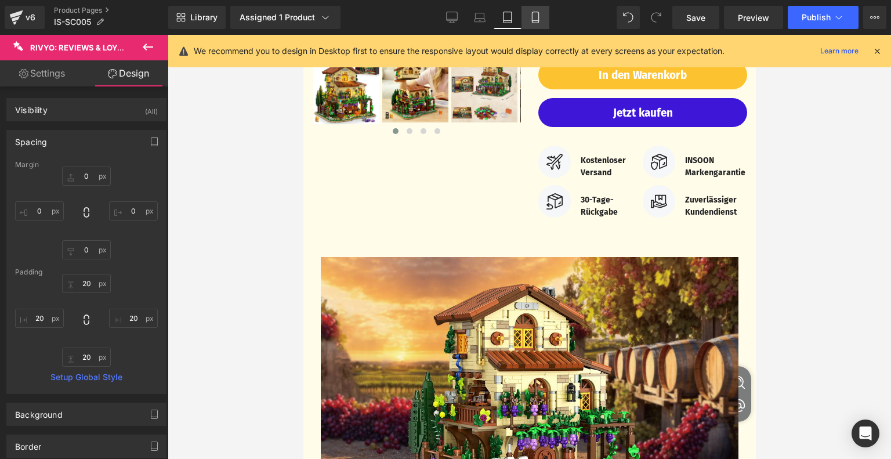
type input "0"
type input "20"
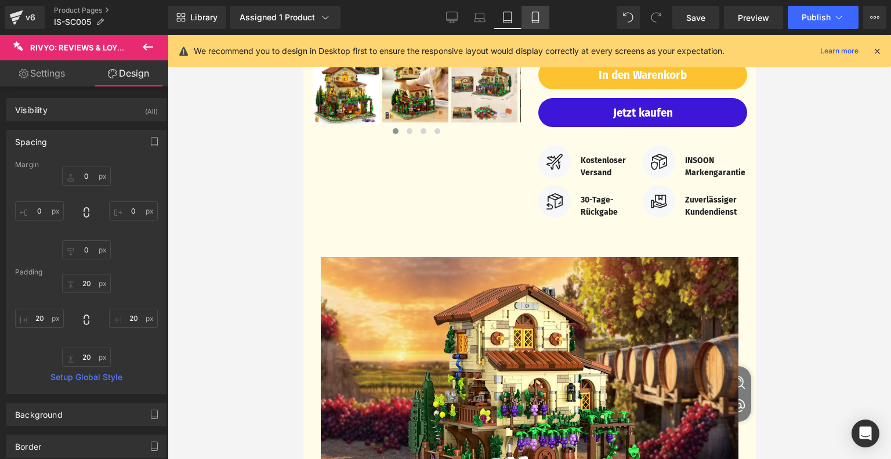
type input "20"
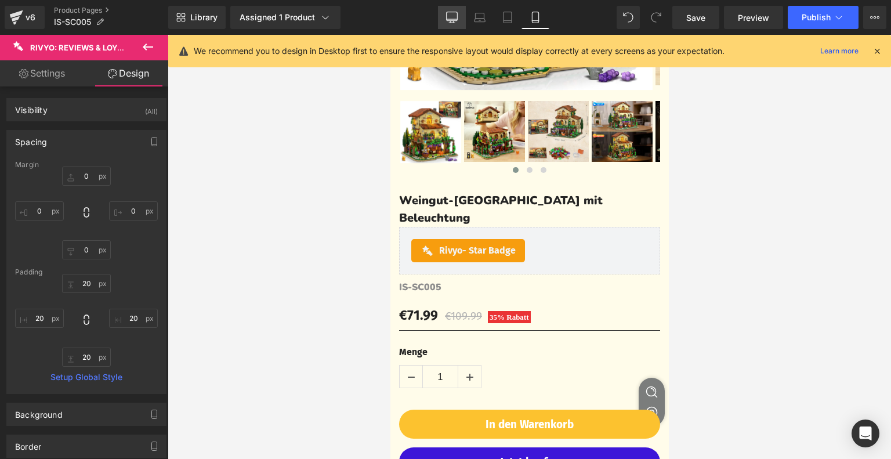
click at [454, 19] on icon at bounding box center [451, 19] width 11 height 0
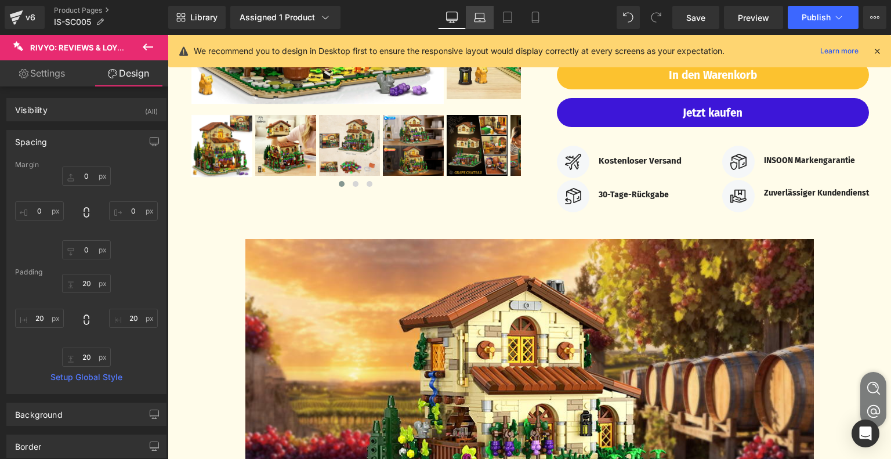
type input "0"
type input "20"
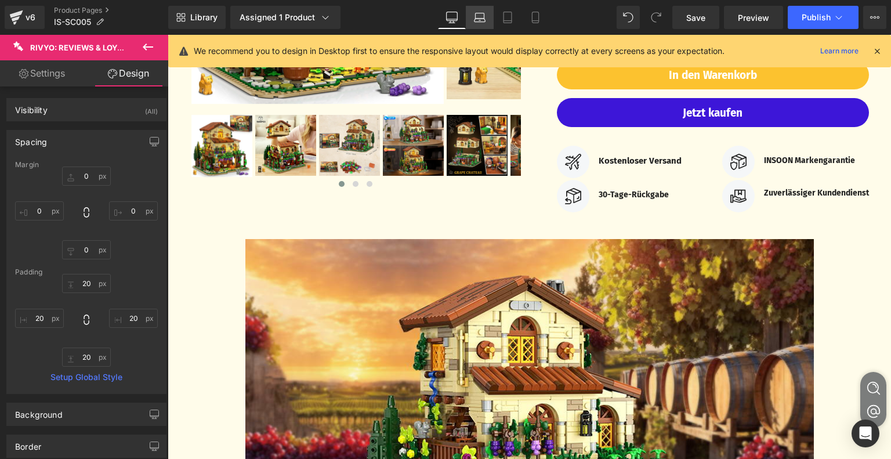
type input "20"
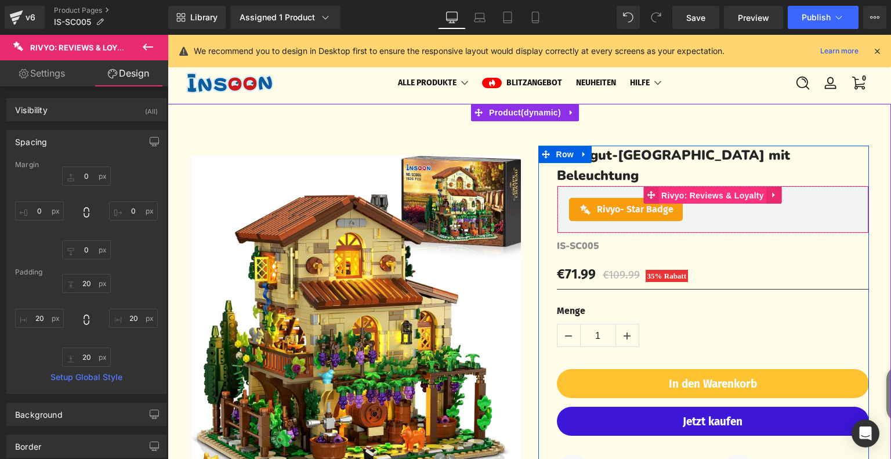
click at [682, 187] on span "Rivyo: Reviews & Loyalty" at bounding box center [712, 195] width 108 height 17
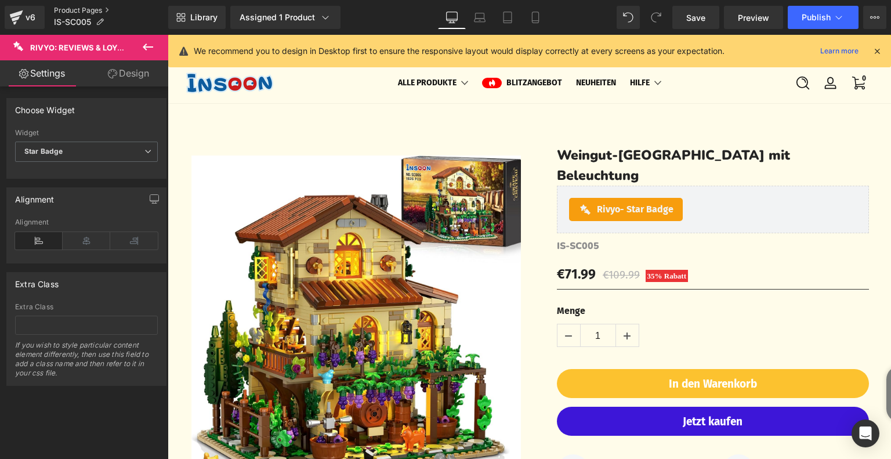
click at [77, 10] on link "Product Pages" at bounding box center [111, 10] width 114 height 9
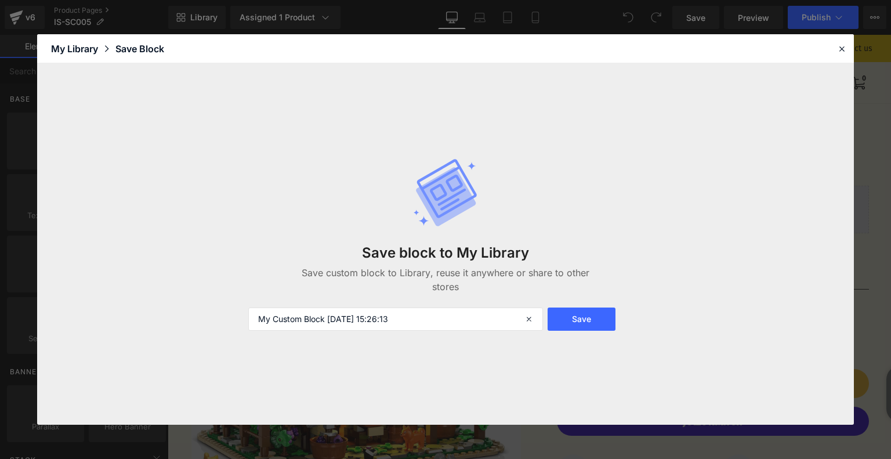
drag, startPoint x: 402, startPoint y: 319, endPoint x: 228, endPoint y: 325, distance: 174.6
click at [0, 0] on div "Save block to My Library Save custom block to Library, reuse it anywhere or sha…" at bounding box center [0, 0] width 0 height 0
click at [0, 0] on input "15:26:13My Custom Block 2025-08-28" at bounding box center [0, 0] width 0 height 0
type input "1"
type input "c"
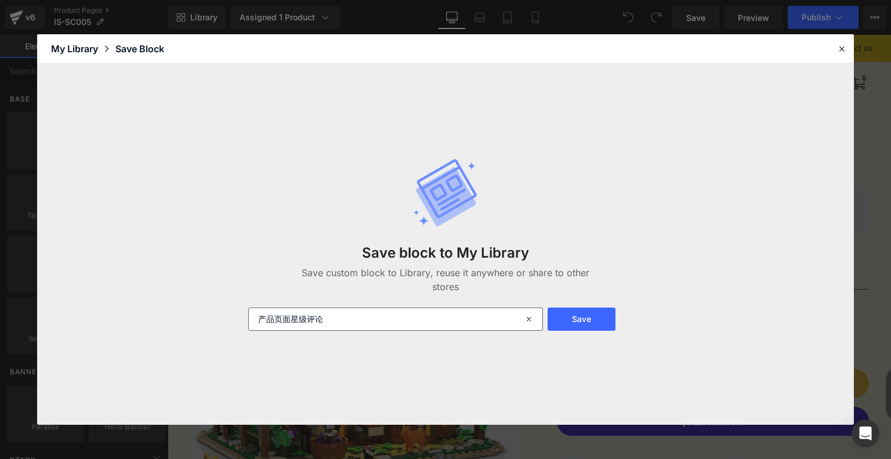
click at [0, 0] on input "产品页面星级评论" at bounding box center [0, 0] width 0 height 0
type input "产品页面星级评论"
click at [0, 0] on button "Save" at bounding box center [0, 0] width 0 height 0
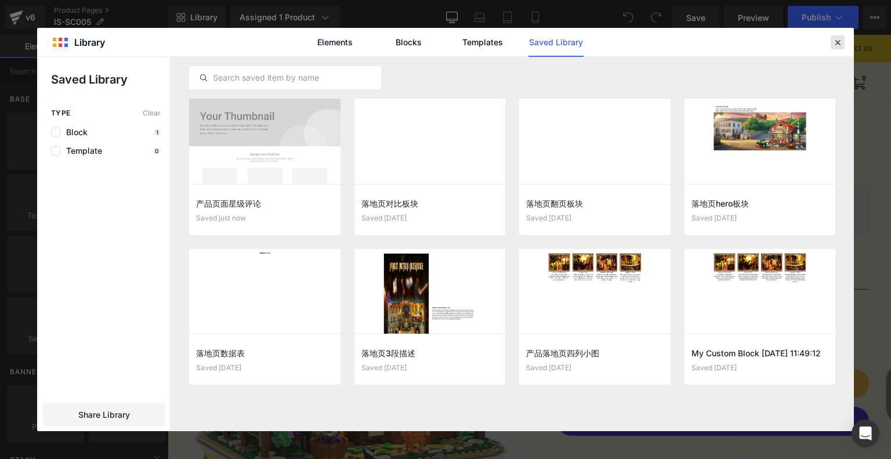
drag, startPoint x: 842, startPoint y: 39, endPoint x: 351, endPoint y: 240, distance: 530.0
click at [560, 432] on icon at bounding box center [557, 435] width 6 height 7
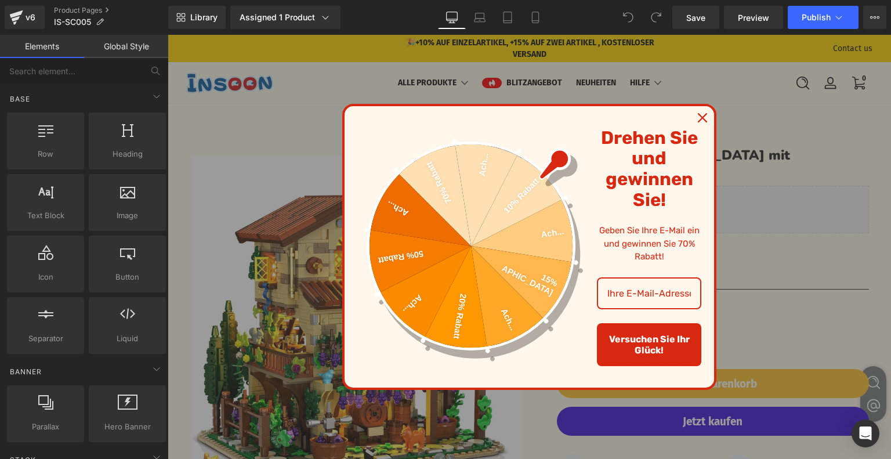
scroll to position [348, 0]
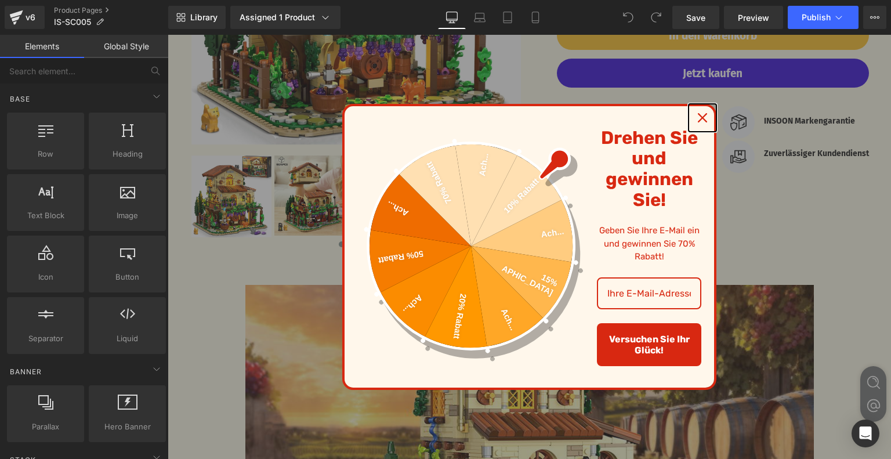
click at [698, 121] on icon "close icon" at bounding box center [702, 117] width 9 height 9
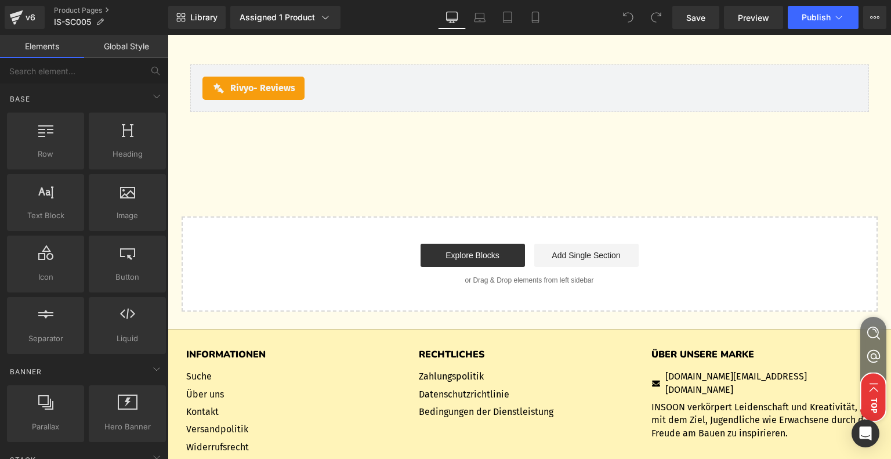
scroll to position [4175, 0]
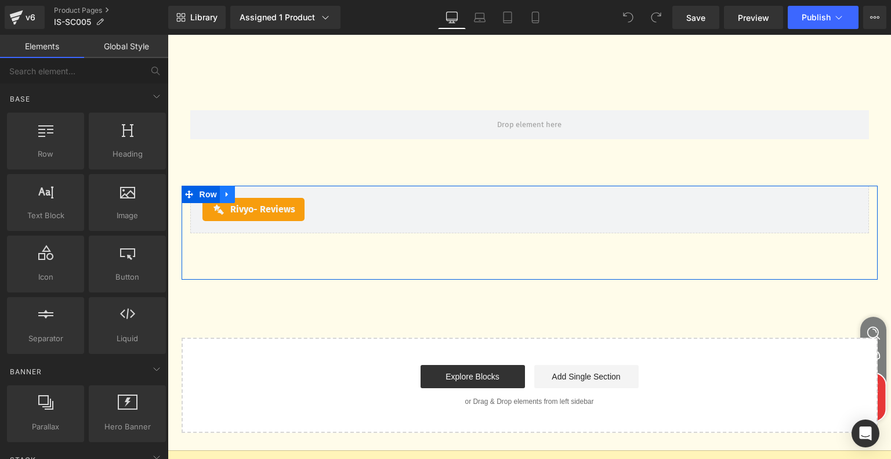
click at [223, 192] on icon at bounding box center [227, 194] width 8 height 9
click at [223, 195] on icon at bounding box center [227, 194] width 8 height 9
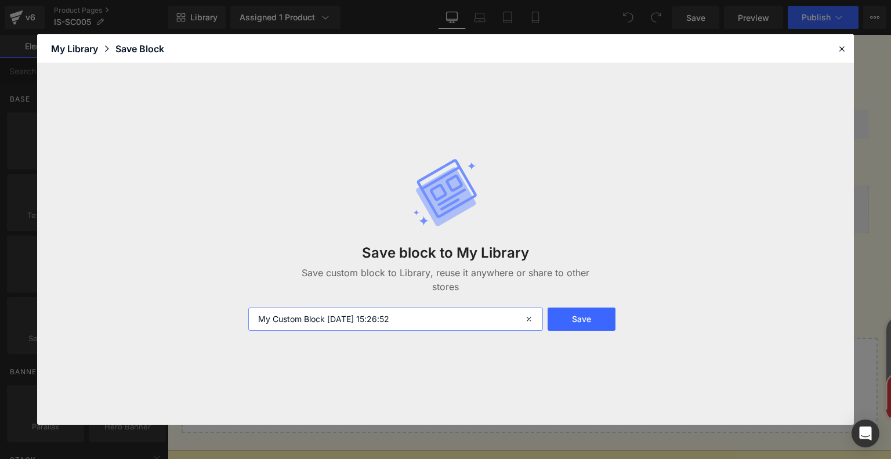
drag, startPoint x: 449, startPoint y: 324, endPoint x: 241, endPoint y: 306, distance: 209.0
click at [0, 0] on div "Save block to My Library Save custom block to Library, reuse it anywhere or sha…" at bounding box center [0, 0] width 0 height 0
type input "产品页面下面评论"
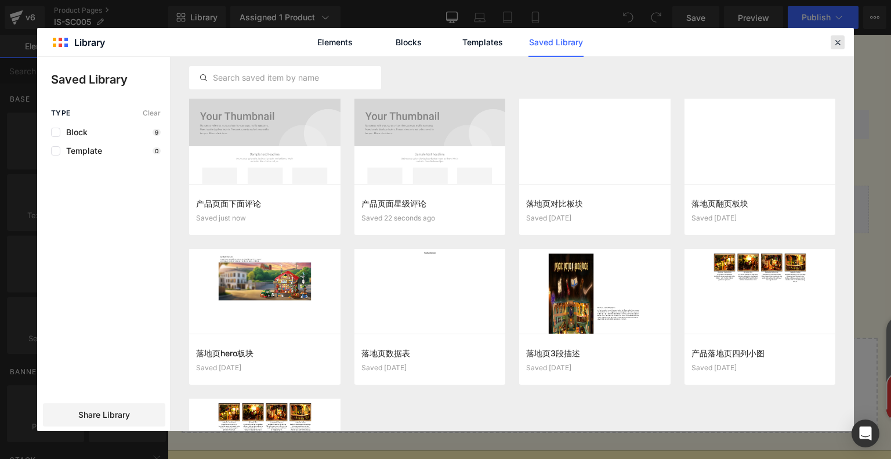
click at [0, 0] on icon at bounding box center [0, 0] width 0 height 0
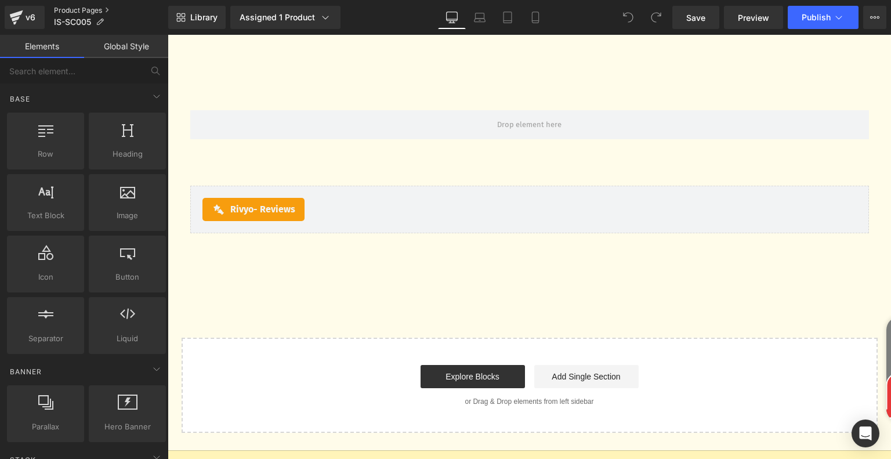
click at [79, 9] on link "Product Pages" at bounding box center [111, 10] width 114 height 9
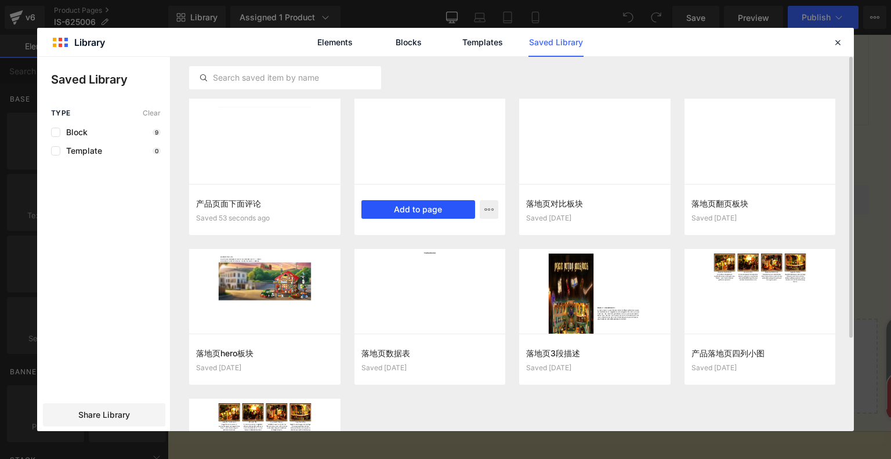
click at [0, 0] on button "Add to page" at bounding box center [0, 0] width 0 height 0
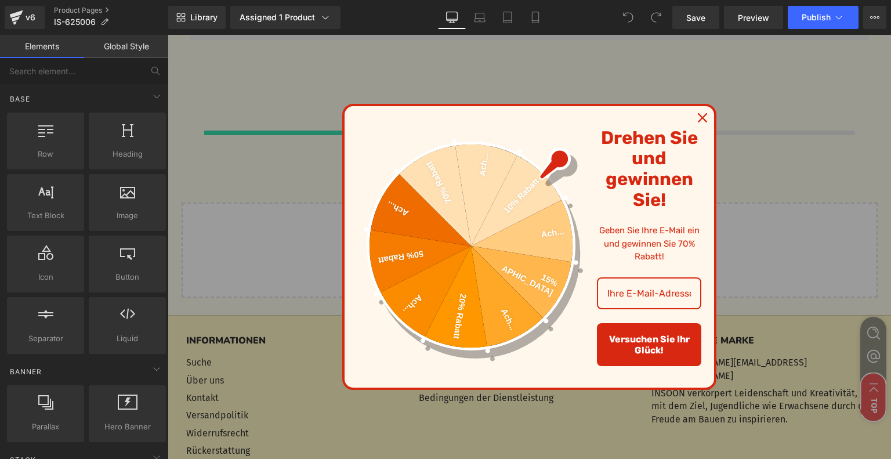
scroll to position [4415, 0]
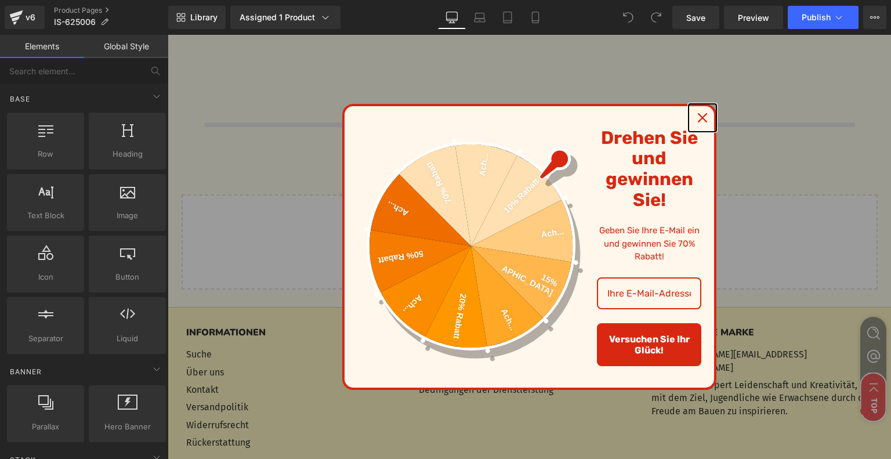
click at [698, 120] on icon "close icon" at bounding box center [702, 117] width 9 height 9
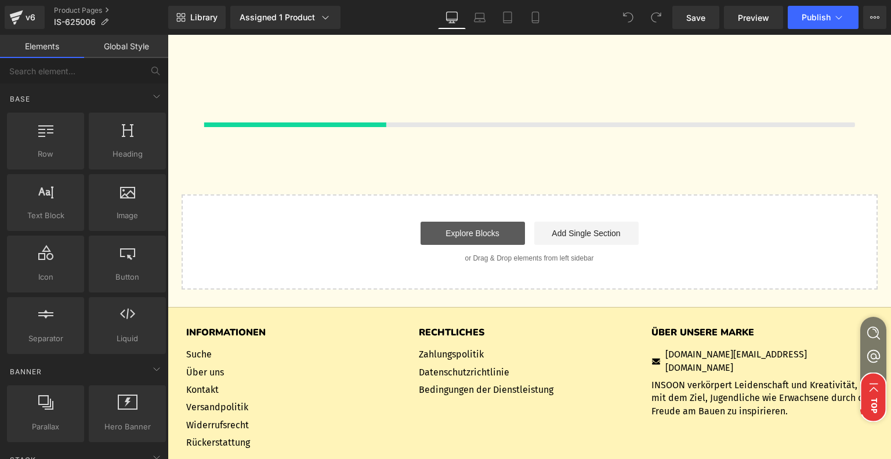
click at [484, 245] on link "Explore Blocks" at bounding box center [472, 232] width 104 height 23
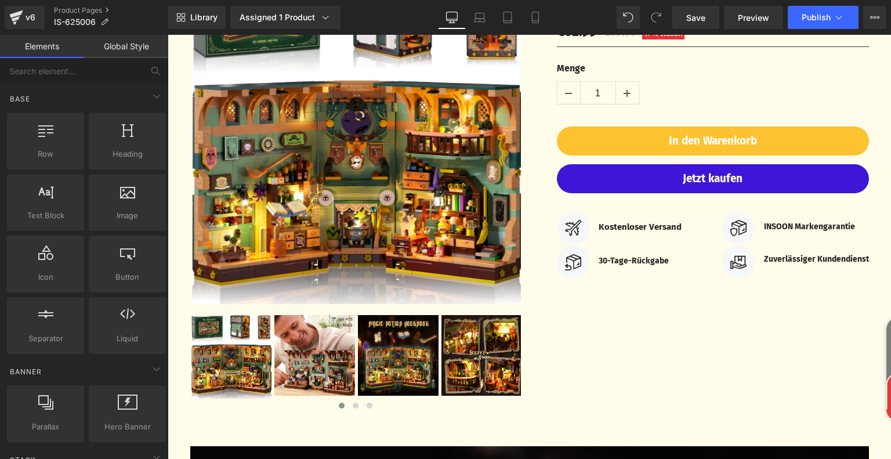
scroll to position [56, 0]
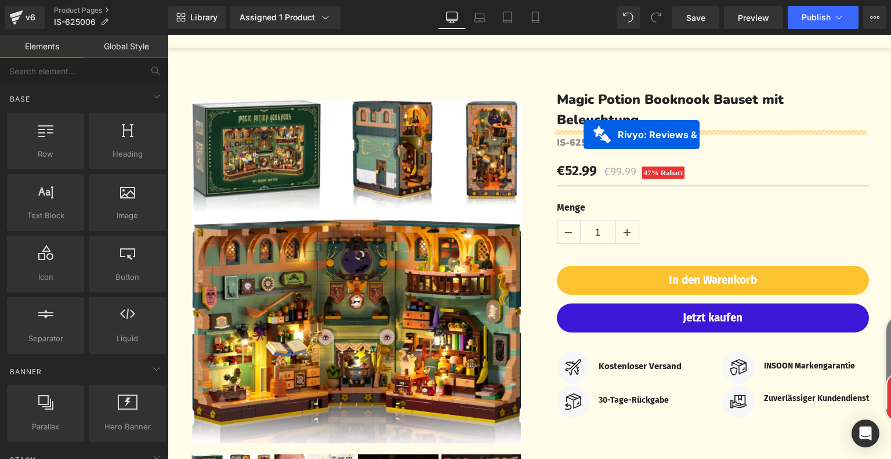
drag, startPoint x: 462, startPoint y: 229, endPoint x: 583, endPoint y: 135, distance: 154.1
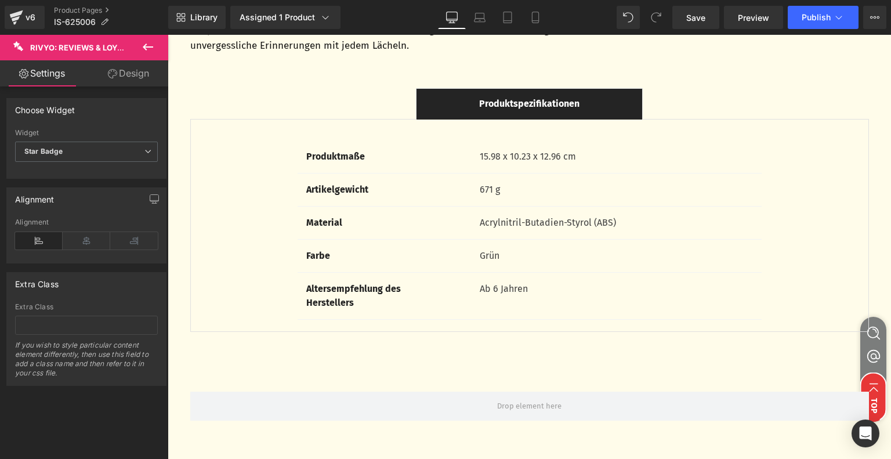
scroll to position [4189, 0]
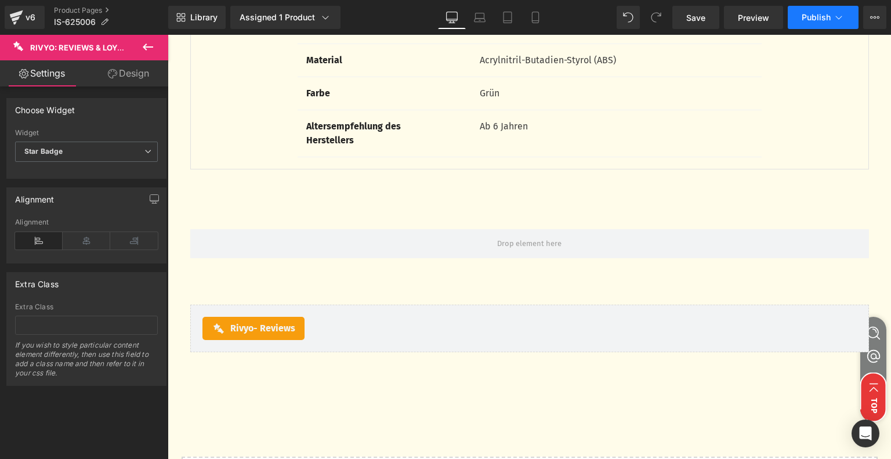
click at [826, 18] on span "Publish" at bounding box center [815, 17] width 29 height 9
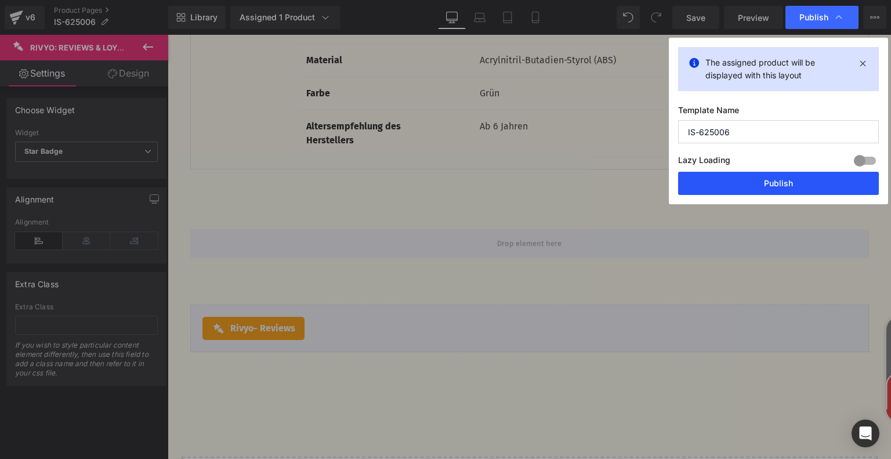
click at [0, 0] on button "Publish" at bounding box center [0, 0] width 0 height 0
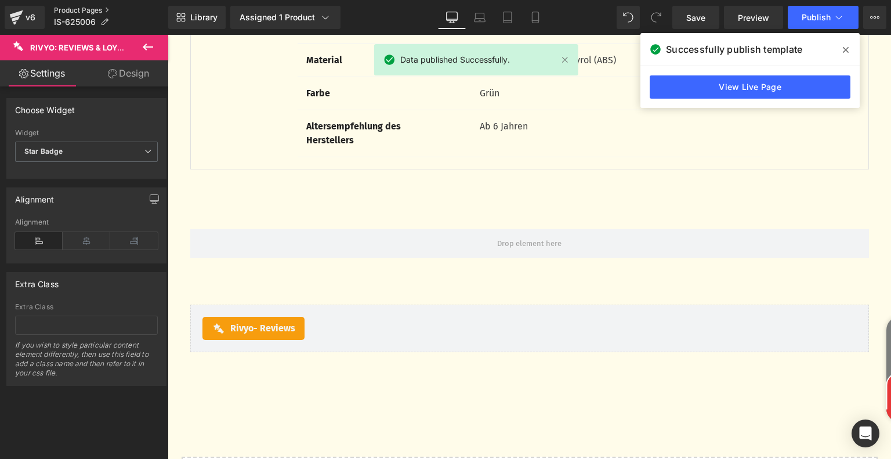
click at [72, 12] on link "Product Pages" at bounding box center [111, 10] width 114 height 9
